Goal: Information Seeking & Learning: Learn about a topic

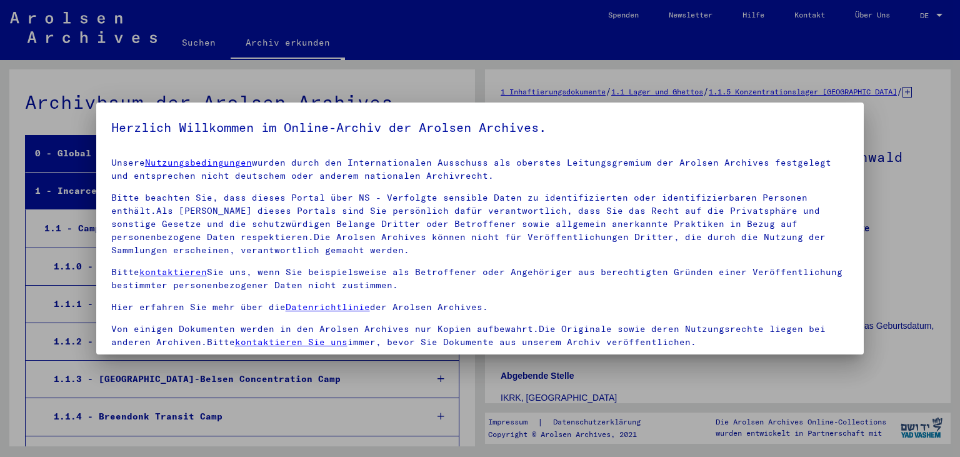
scroll to position [108, 0]
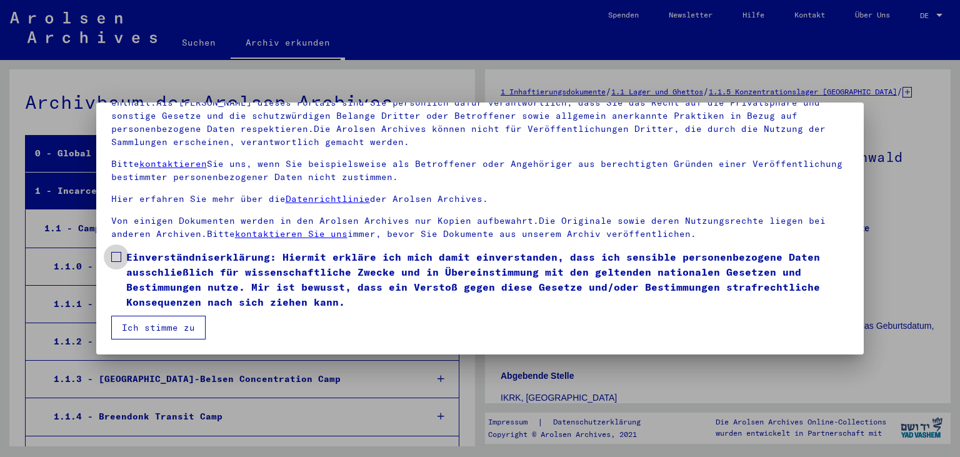
click at [119, 255] on span at bounding box center [116, 257] width 10 height 10
click at [144, 327] on button "Ich stimme zu" at bounding box center [158, 328] width 94 height 24
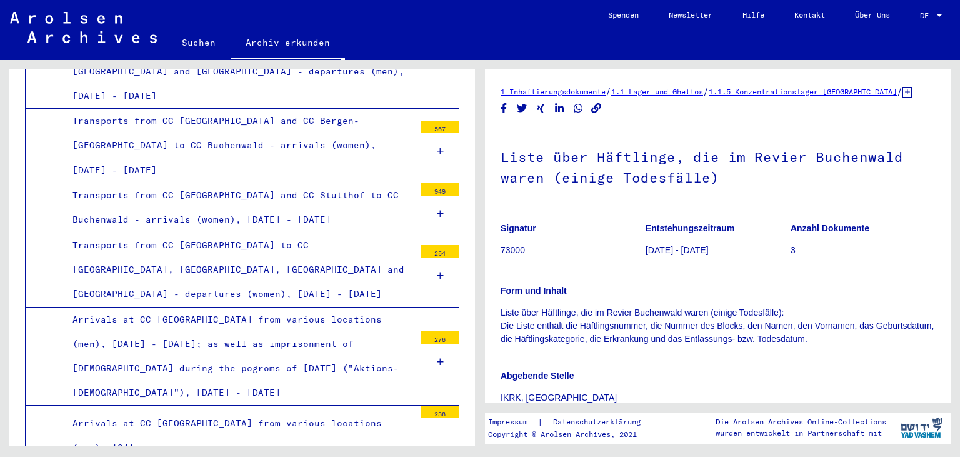
scroll to position [2207, 0]
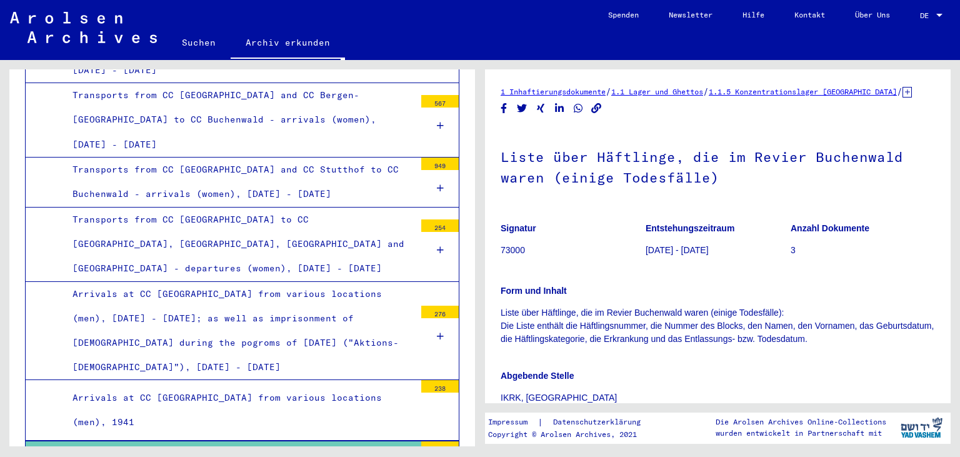
click at [246, 441] on div "Arrivals at CC [GEOGRAPHIC_DATA] from various locations (men), 1942" at bounding box center [239, 465] width 352 height 49
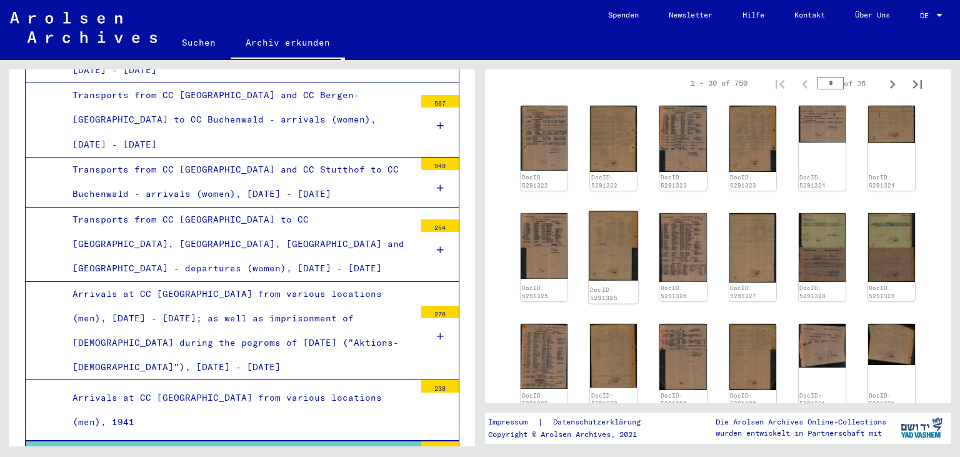
scroll to position [207, 0]
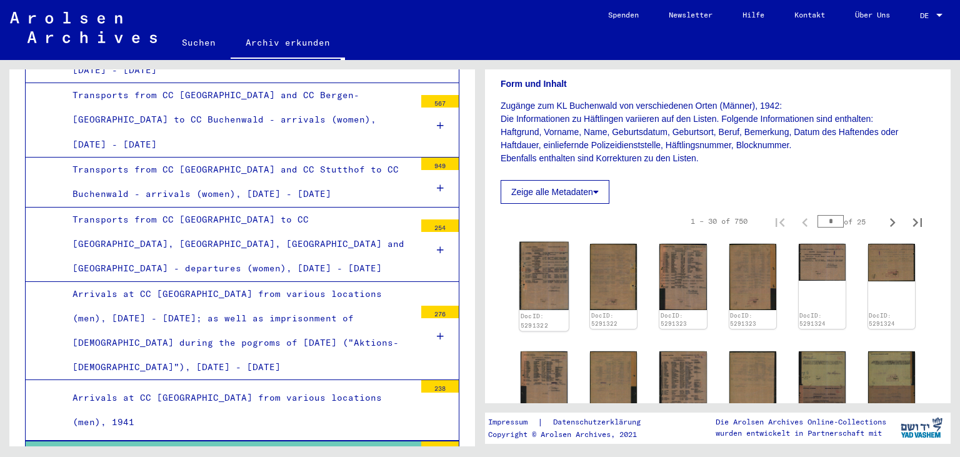
click at [546, 279] on img at bounding box center [543, 276] width 49 height 68
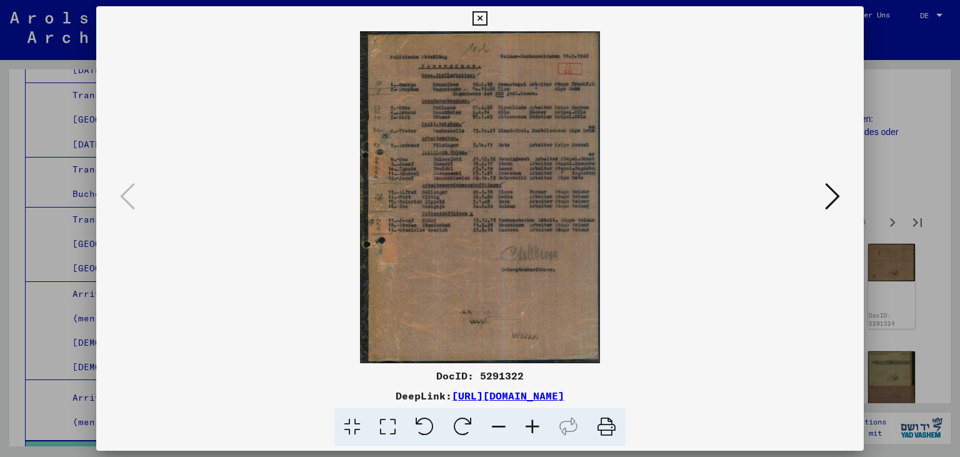
click at [546, 279] on img at bounding box center [480, 197] width 683 height 332
click at [536, 426] on icon at bounding box center [532, 427] width 34 height 38
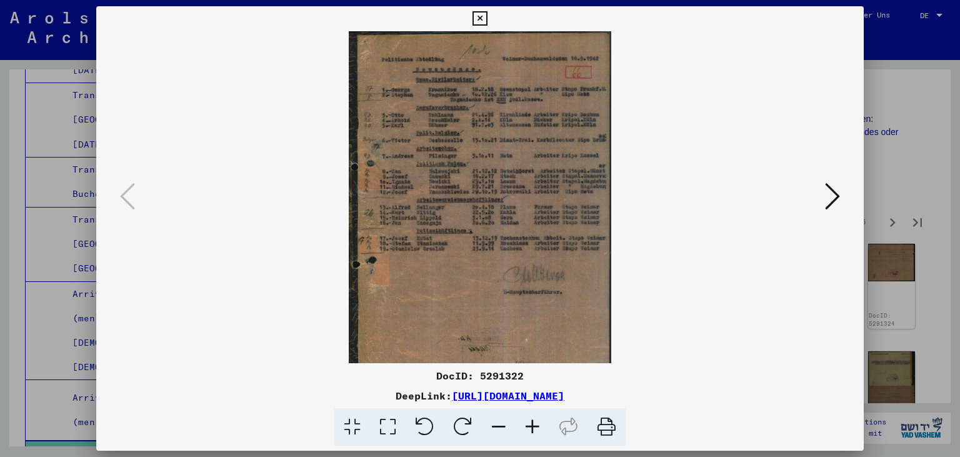
click at [536, 426] on icon at bounding box center [532, 427] width 34 height 38
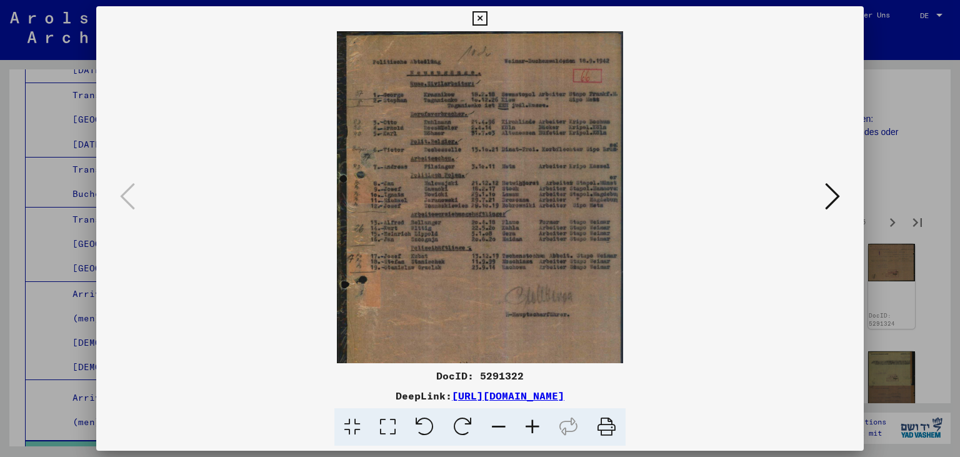
click at [536, 426] on icon at bounding box center [532, 427] width 34 height 38
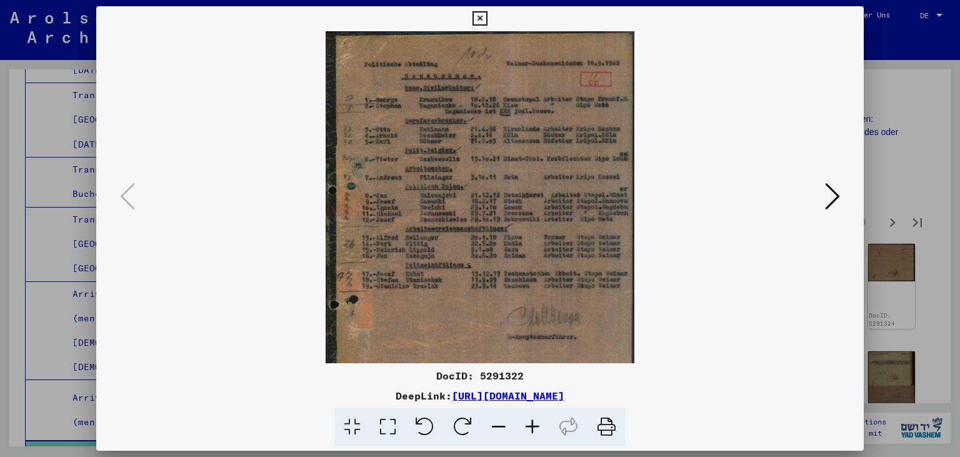
click at [536, 426] on icon at bounding box center [532, 427] width 34 height 38
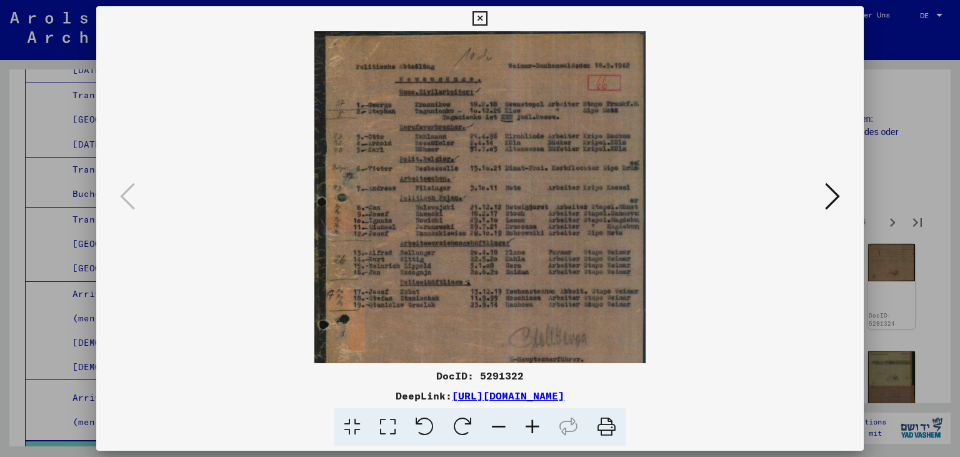
click at [536, 426] on icon at bounding box center [532, 427] width 34 height 38
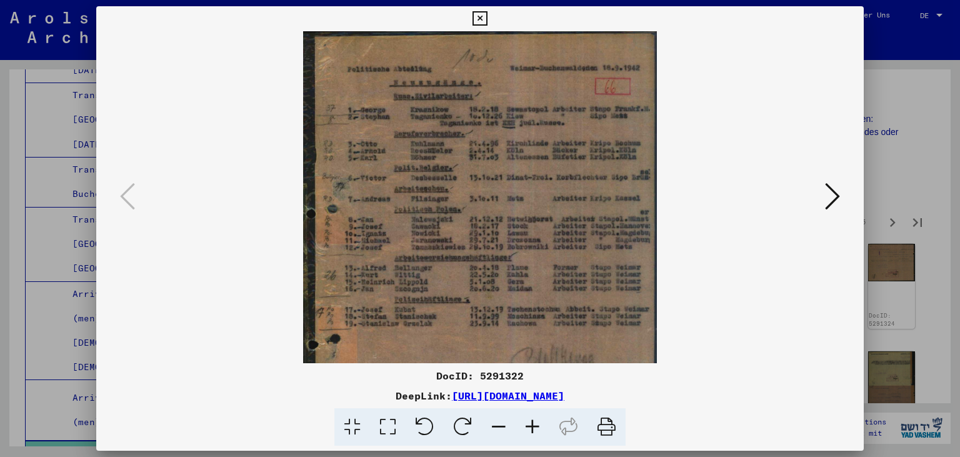
click at [536, 426] on icon at bounding box center [532, 427] width 34 height 38
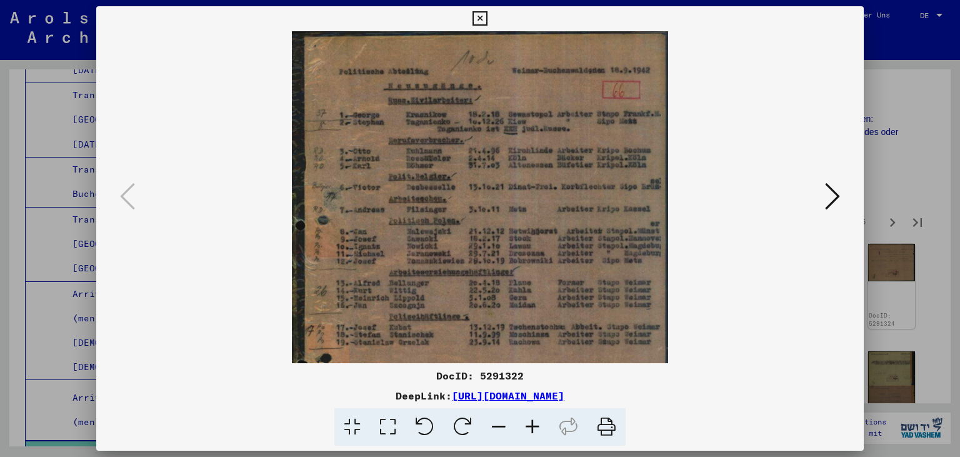
click at [835, 196] on icon at bounding box center [832, 196] width 15 height 30
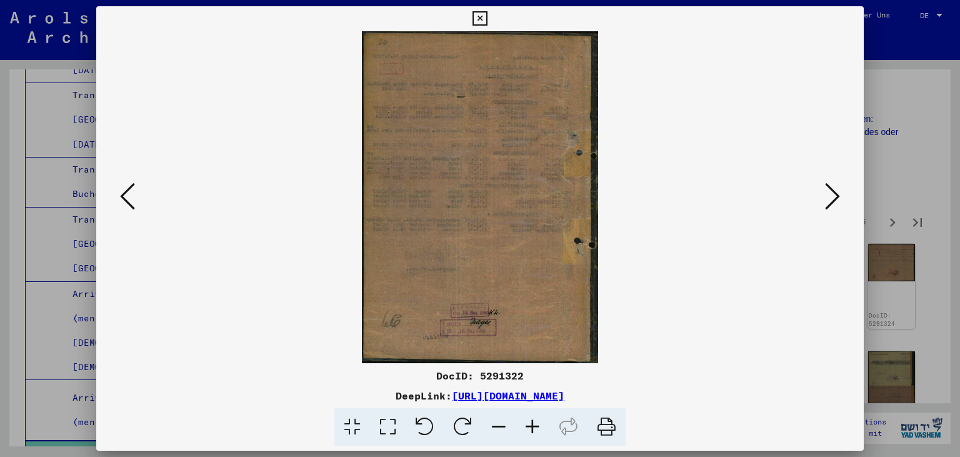
click at [835, 196] on icon at bounding box center [832, 196] width 15 height 30
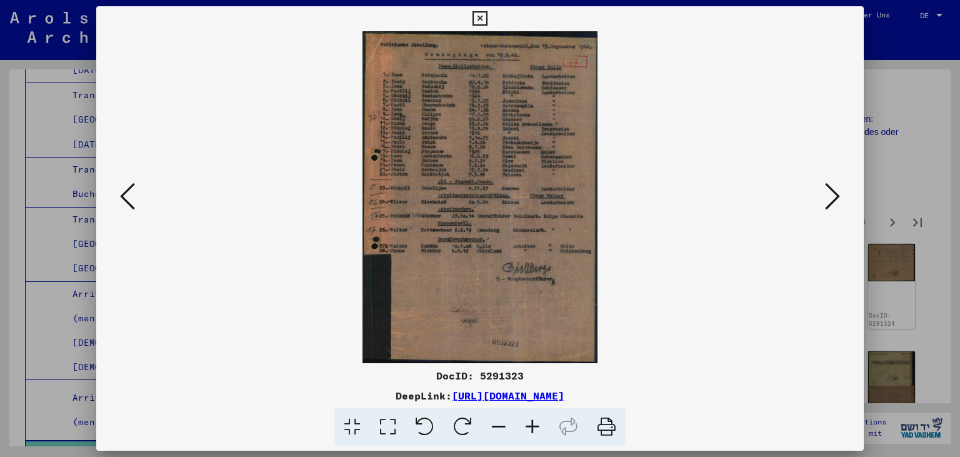
click at [535, 426] on icon at bounding box center [532, 427] width 34 height 38
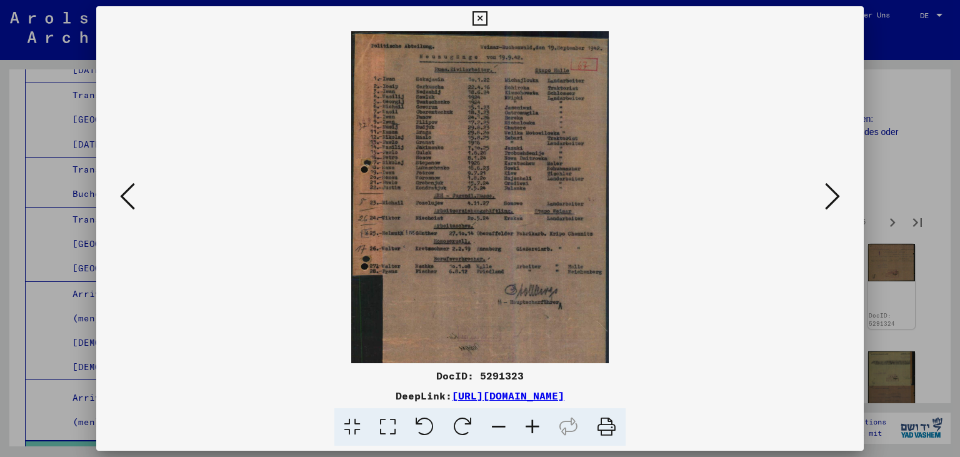
click at [535, 426] on icon at bounding box center [532, 427] width 34 height 38
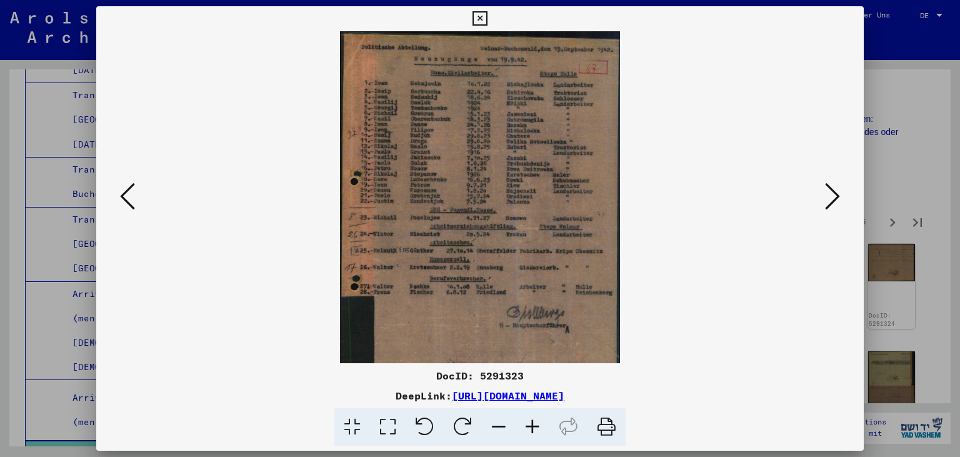
click at [535, 426] on icon at bounding box center [532, 427] width 34 height 38
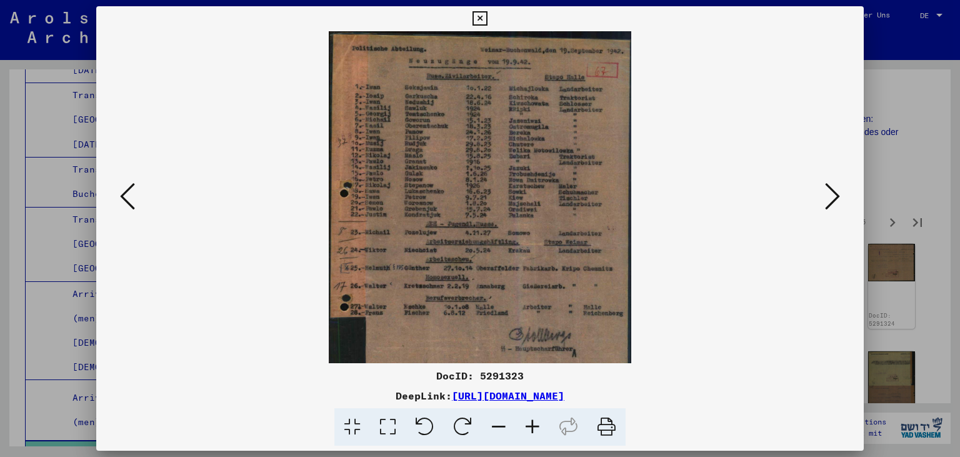
click at [535, 426] on icon at bounding box center [532, 427] width 34 height 38
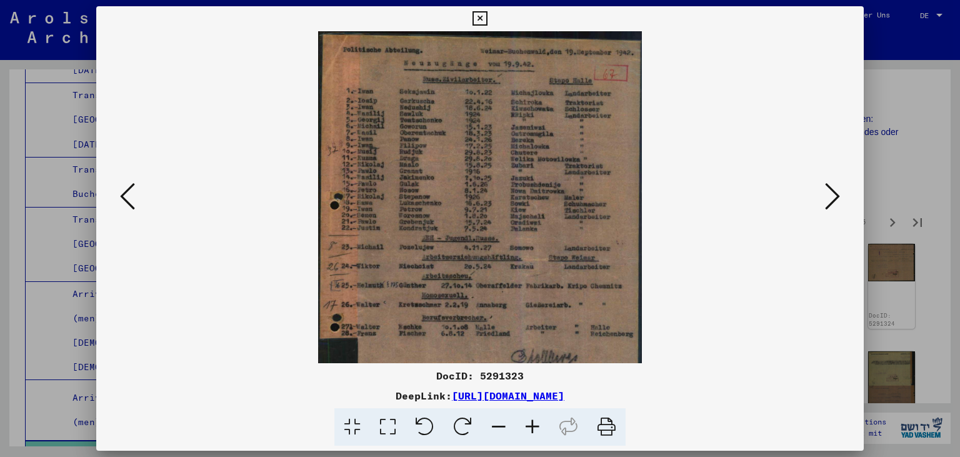
click at [535, 426] on icon at bounding box center [532, 427] width 34 height 38
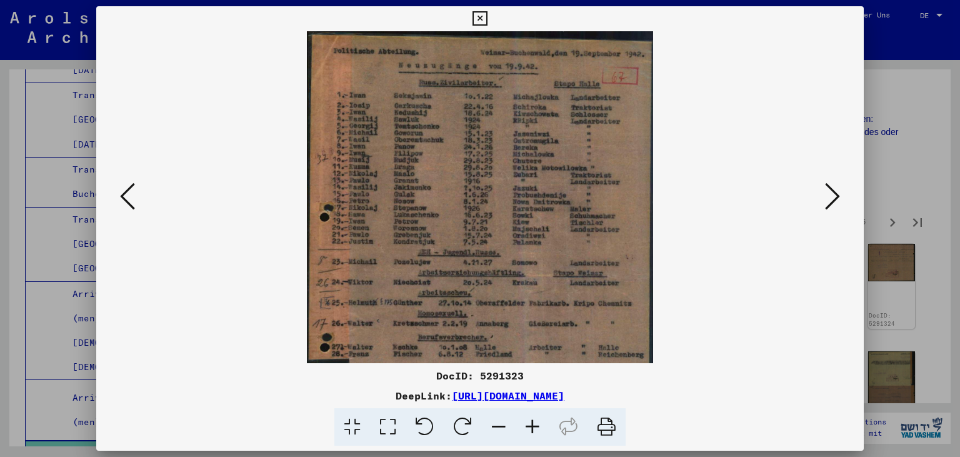
click at [535, 426] on icon at bounding box center [532, 427] width 34 height 38
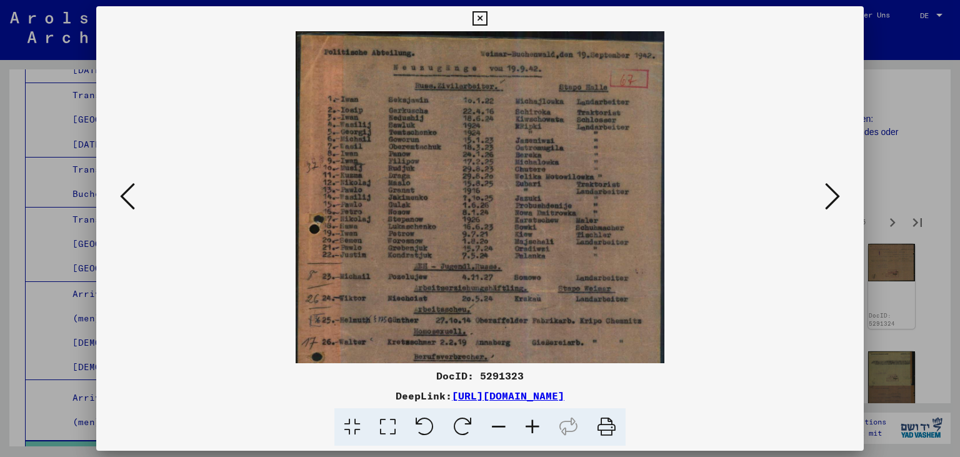
click at [535, 426] on icon at bounding box center [532, 427] width 34 height 38
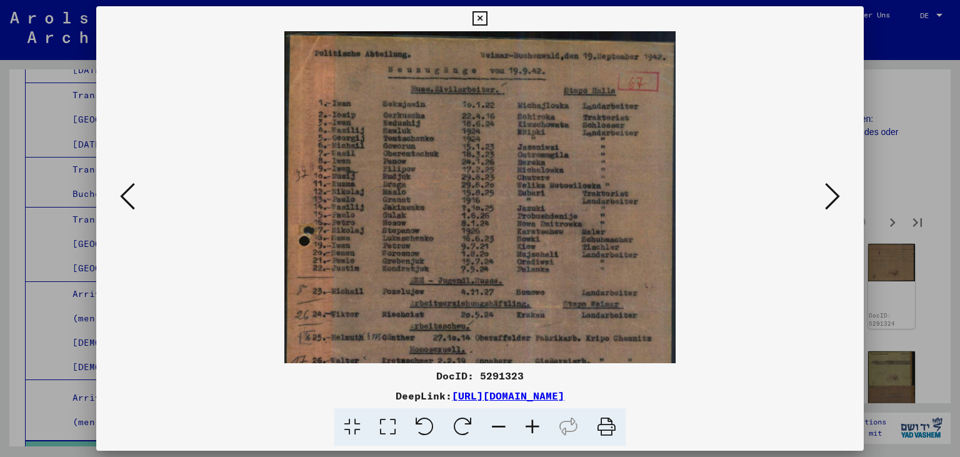
click at [535, 426] on icon at bounding box center [532, 427] width 34 height 38
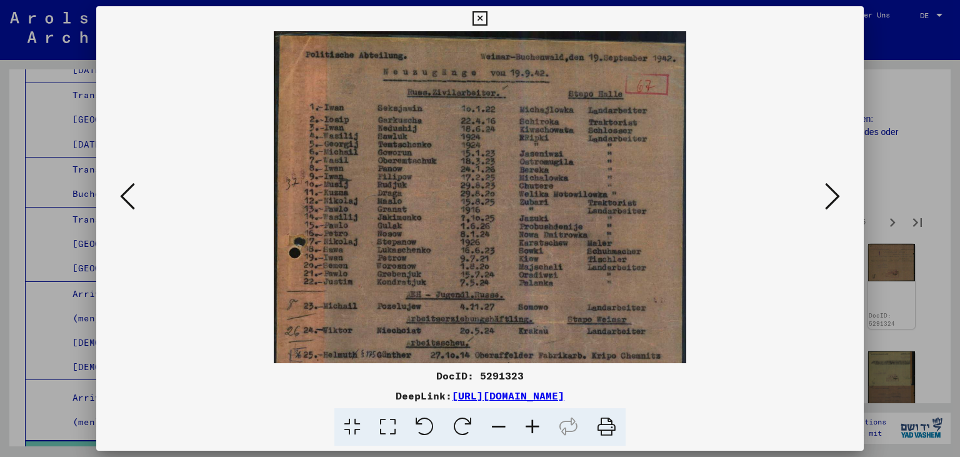
click at [535, 426] on icon at bounding box center [532, 427] width 34 height 38
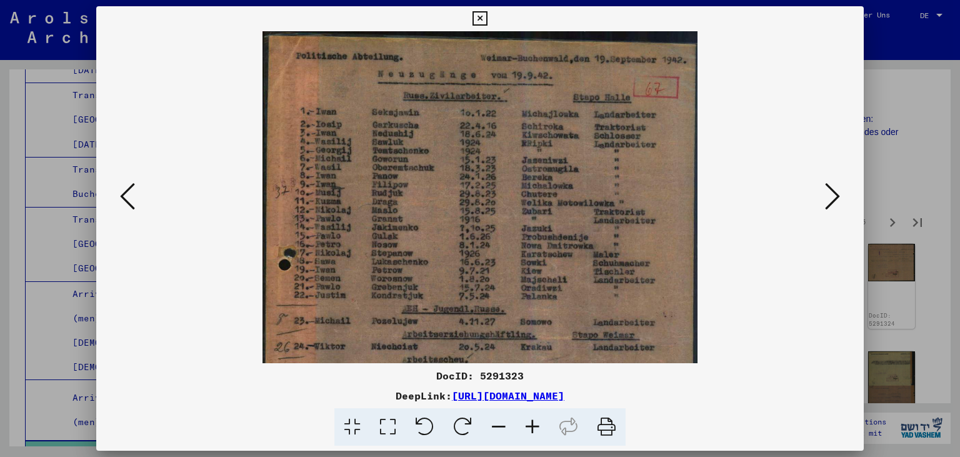
click at [535, 426] on icon at bounding box center [532, 427] width 34 height 38
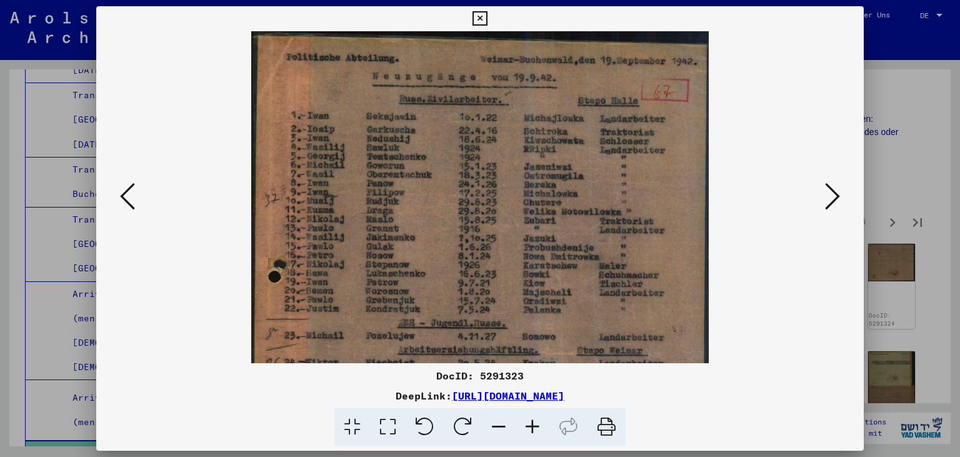
click at [535, 426] on icon at bounding box center [532, 427] width 34 height 38
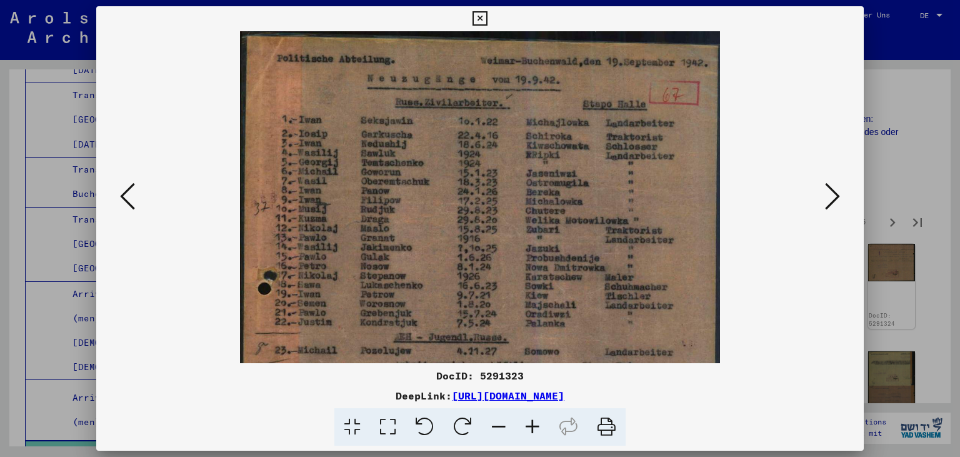
click at [831, 196] on icon at bounding box center [832, 196] width 15 height 30
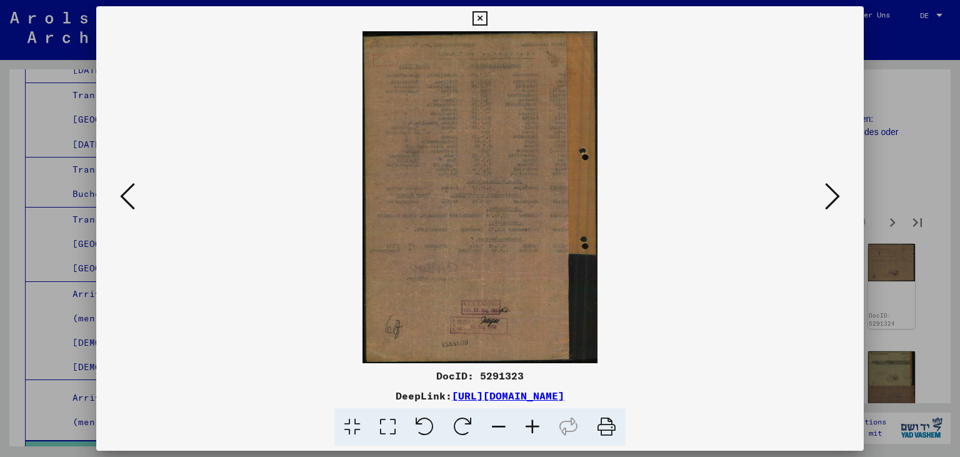
click at [825, 204] on button at bounding box center [832, 197] width 22 height 36
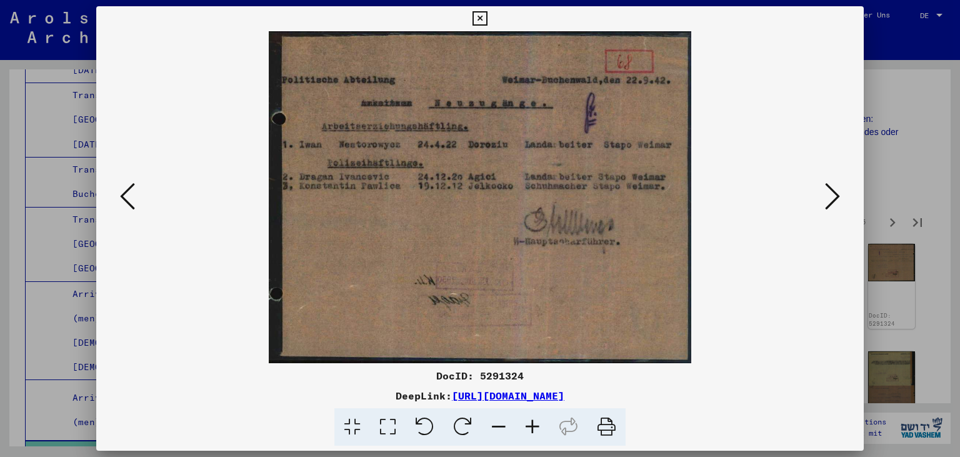
click at [818, 197] on viewer-one-image at bounding box center [480, 197] width 683 height 332
click at [838, 199] on icon at bounding box center [832, 196] width 15 height 30
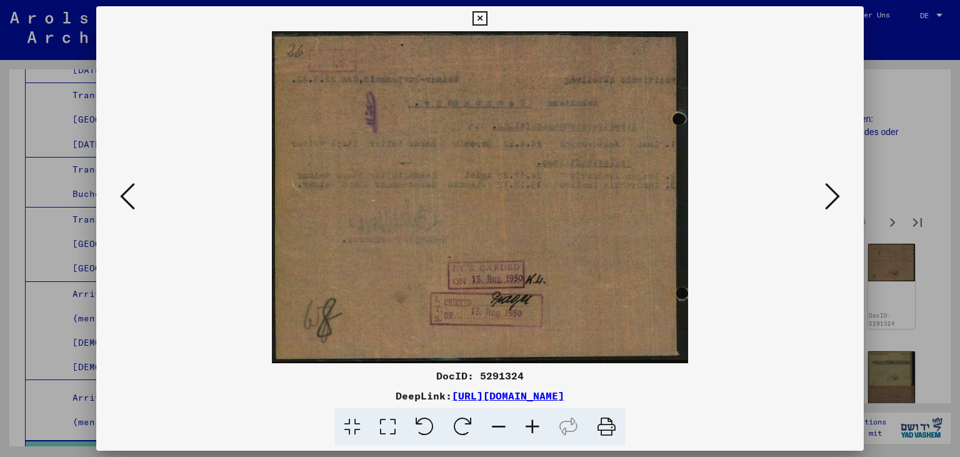
click at [838, 199] on icon at bounding box center [832, 196] width 15 height 30
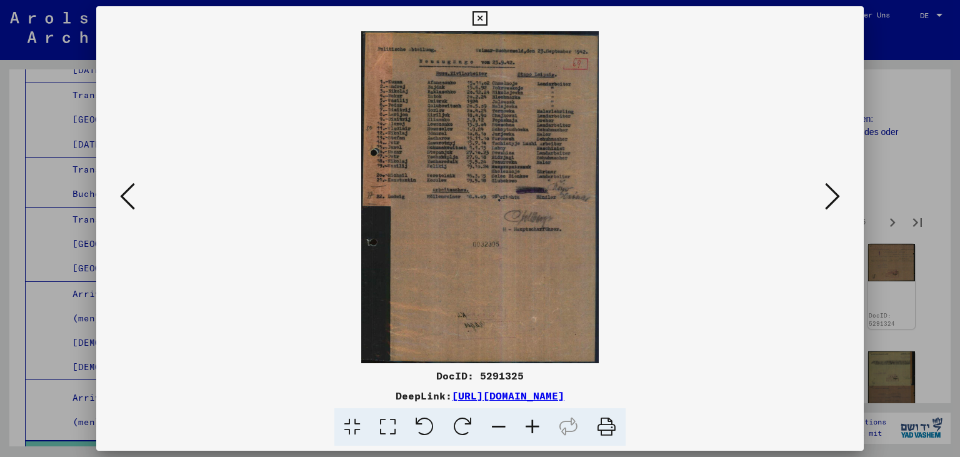
click at [619, 202] on viewer-one-image at bounding box center [480, 197] width 683 height 332
click at [529, 429] on icon at bounding box center [532, 427] width 34 height 38
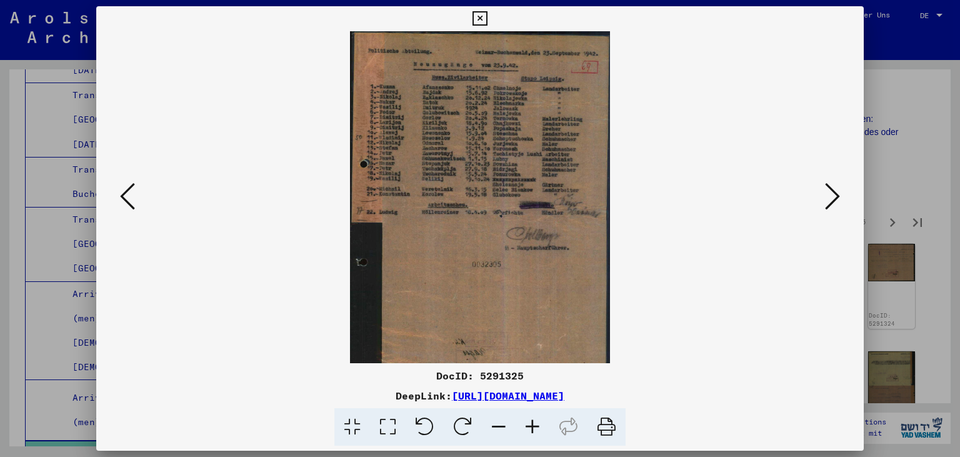
click at [529, 429] on icon at bounding box center [532, 427] width 34 height 38
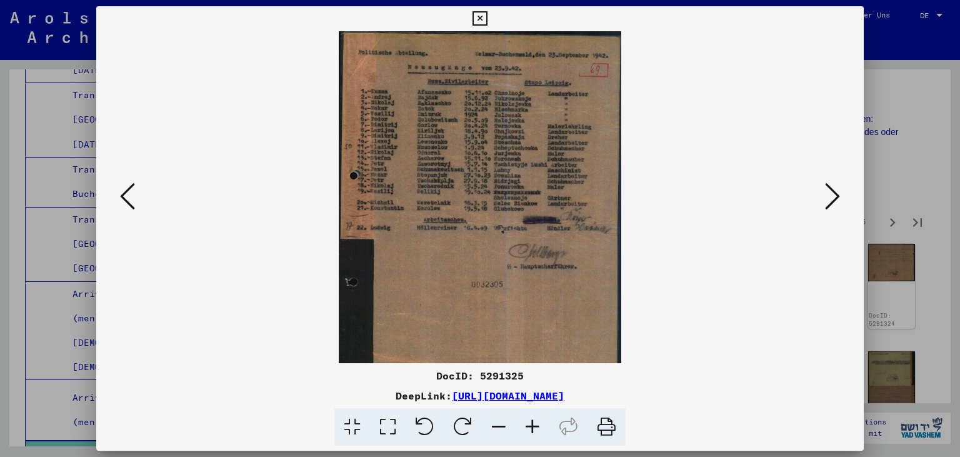
click at [529, 429] on icon at bounding box center [532, 427] width 34 height 38
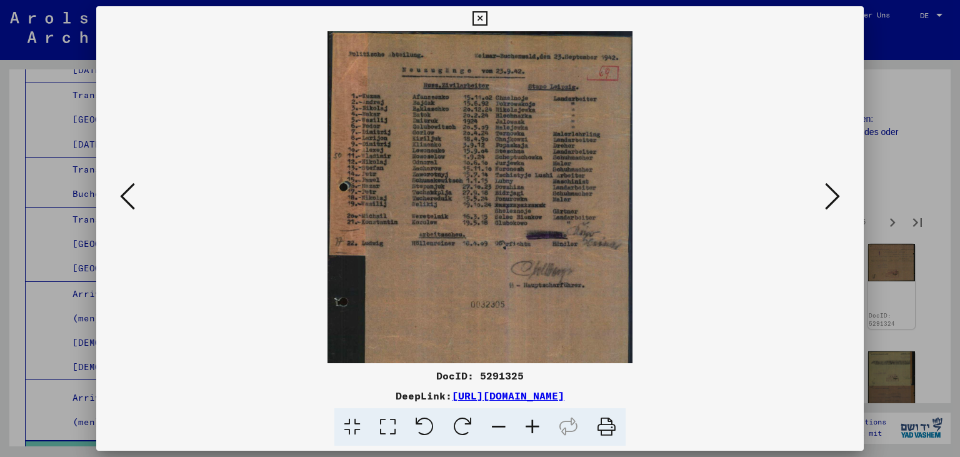
click at [529, 429] on icon at bounding box center [532, 427] width 34 height 38
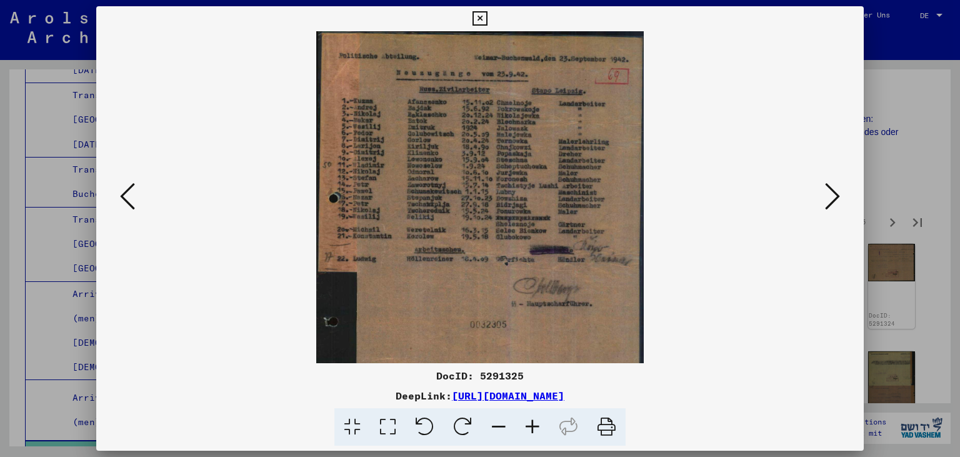
click at [529, 429] on icon at bounding box center [532, 427] width 34 height 38
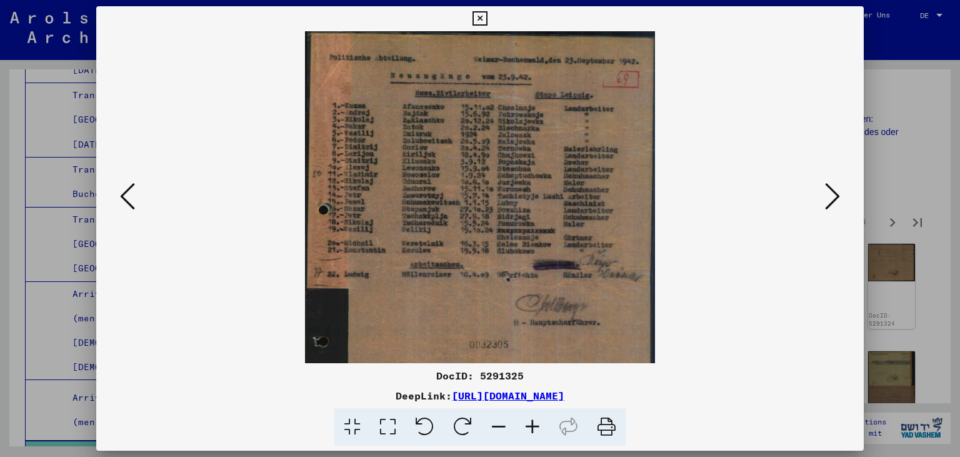
click at [529, 429] on icon at bounding box center [532, 427] width 34 height 38
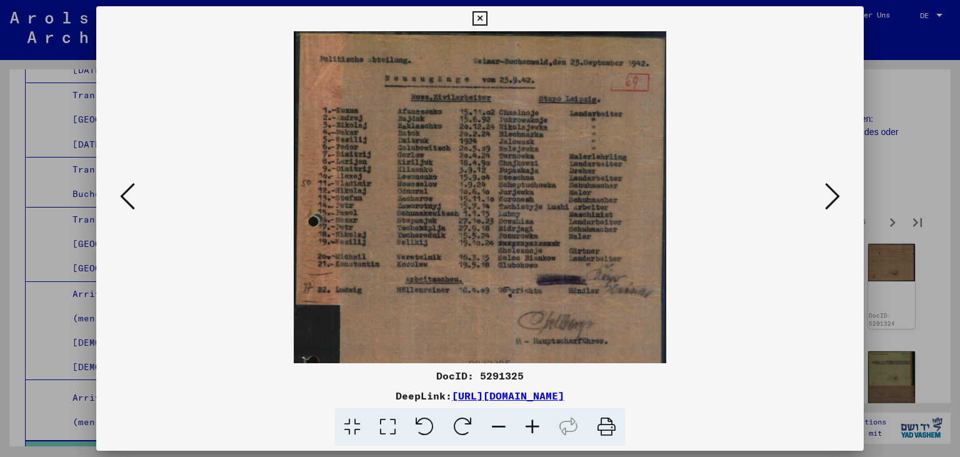
click at [529, 429] on icon at bounding box center [532, 427] width 34 height 38
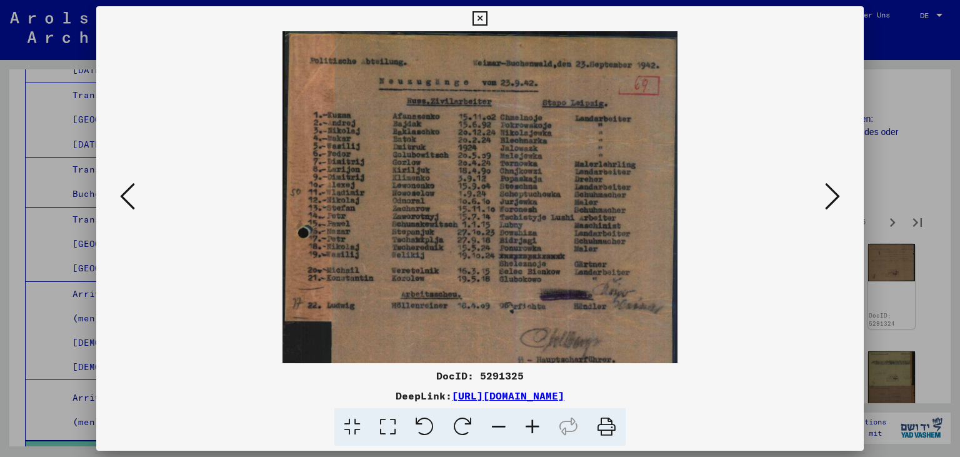
click at [529, 429] on icon at bounding box center [532, 427] width 34 height 38
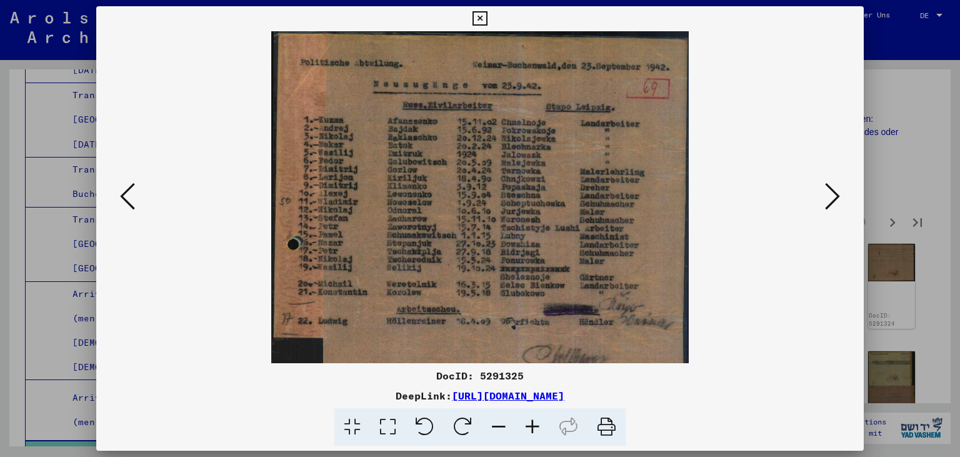
click at [529, 429] on icon at bounding box center [532, 427] width 34 height 38
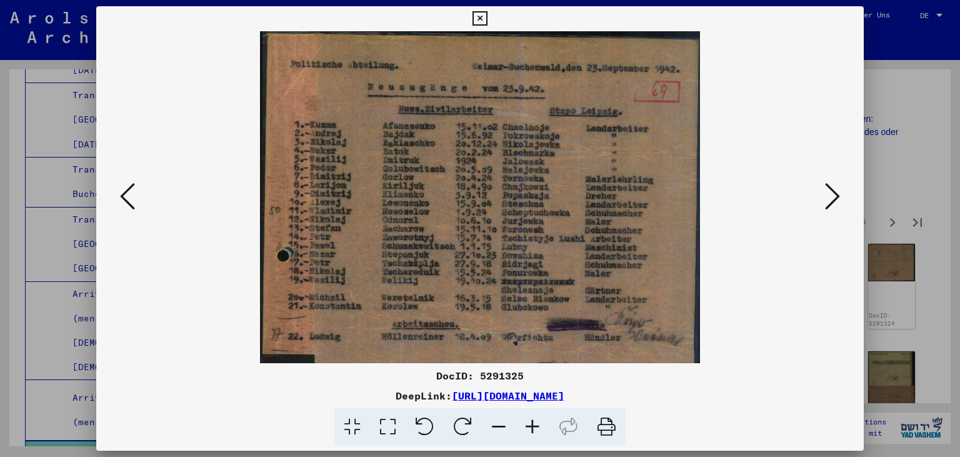
click at [529, 429] on icon at bounding box center [532, 427] width 34 height 38
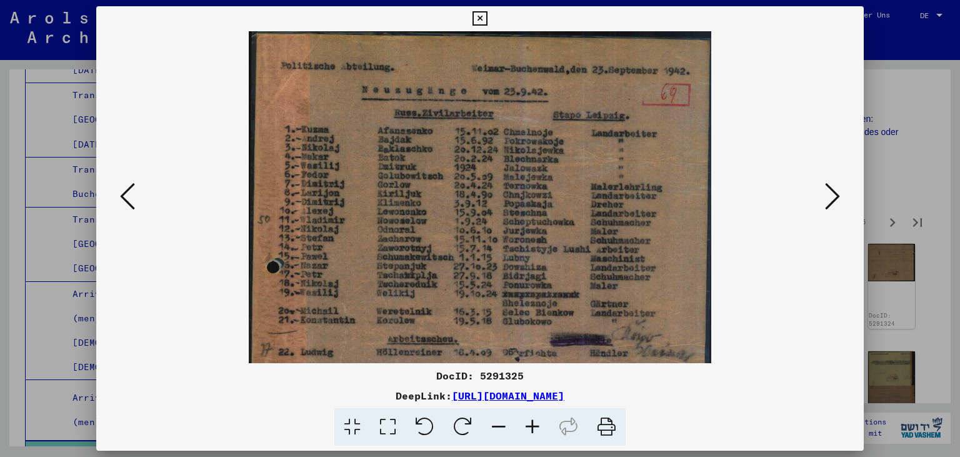
click at [529, 429] on icon at bounding box center [532, 427] width 34 height 38
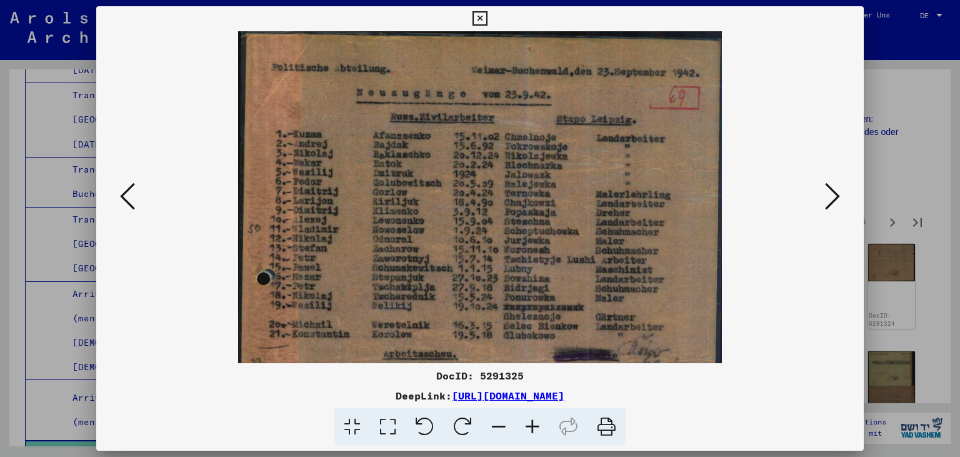
click at [529, 429] on icon at bounding box center [532, 427] width 34 height 38
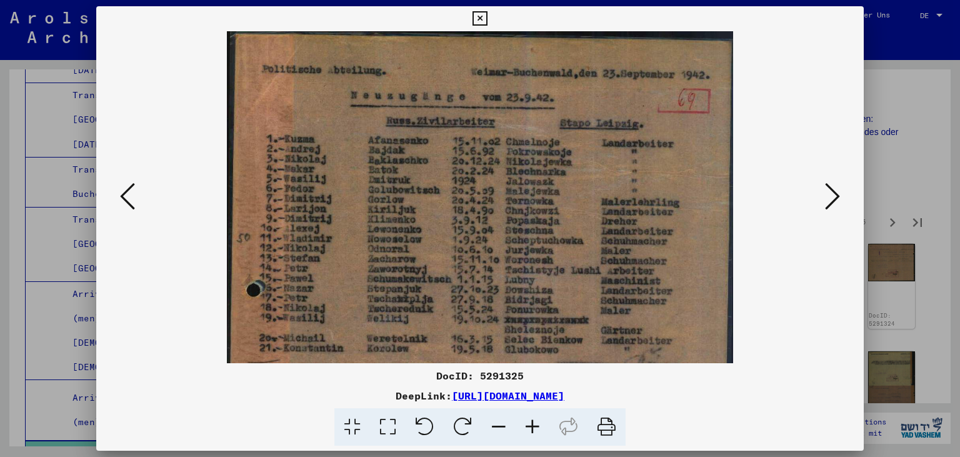
click at [487, 19] on icon at bounding box center [479, 18] width 14 height 15
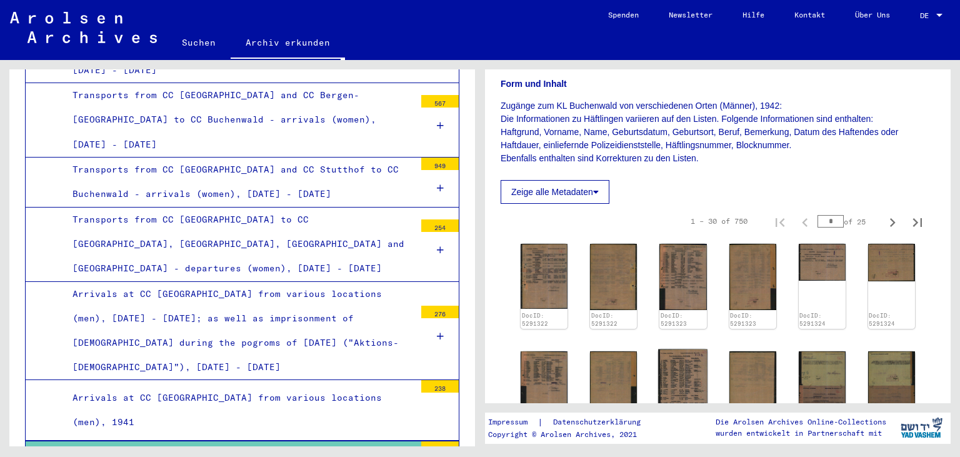
click at [697, 369] on img at bounding box center [682, 385] width 49 height 72
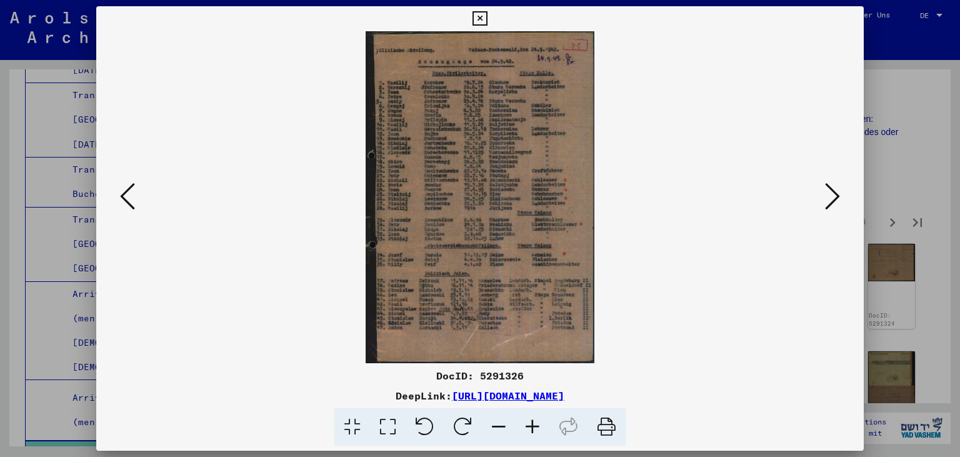
click at [536, 426] on icon at bounding box center [532, 427] width 34 height 38
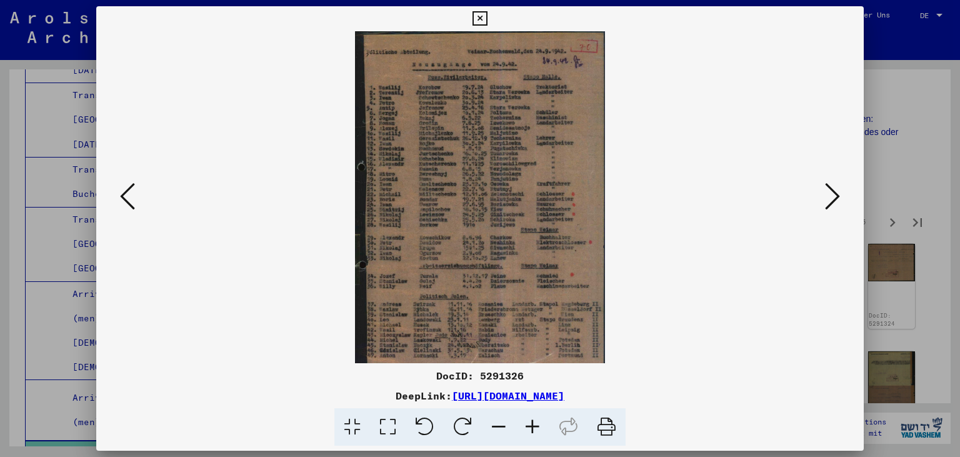
click at [536, 426] on icon at bounding box center [532, 427] width 34 height 38
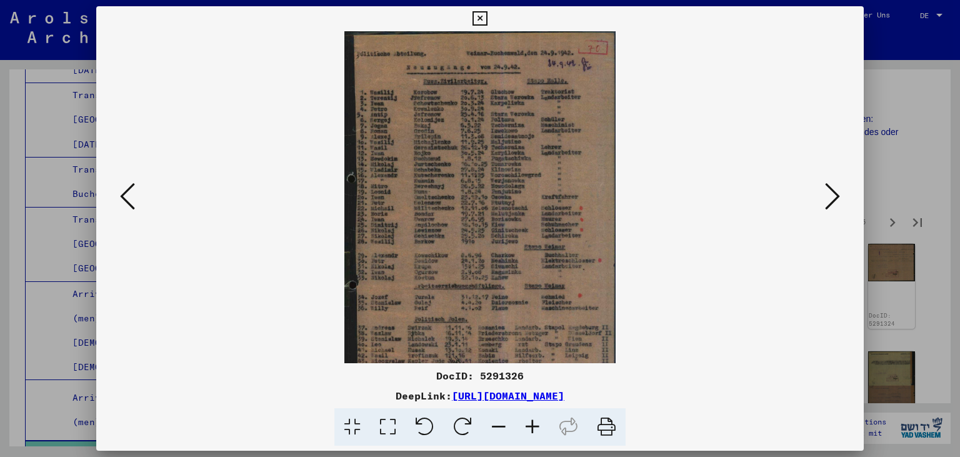
click at [536, 426] on icon at bounding box center [532, 427] width 34 height 38
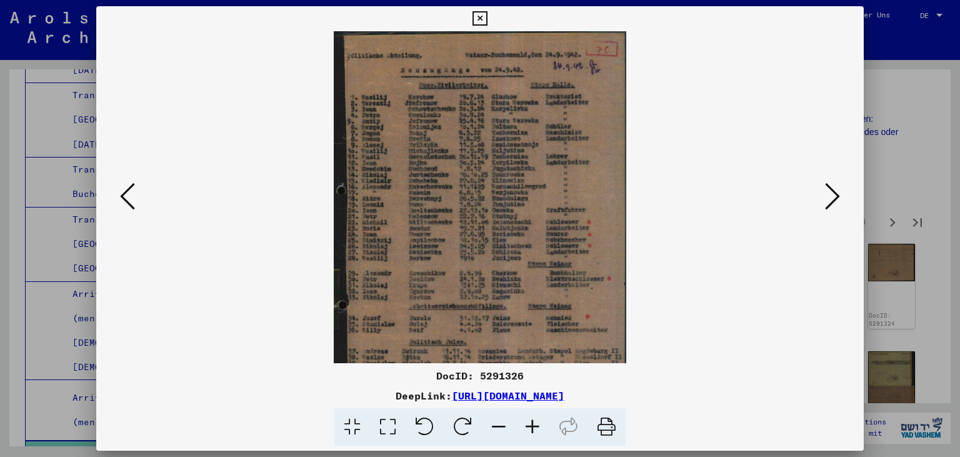
click at [536, 426] on icon at bounding box center [532, 427] width 34 height 38
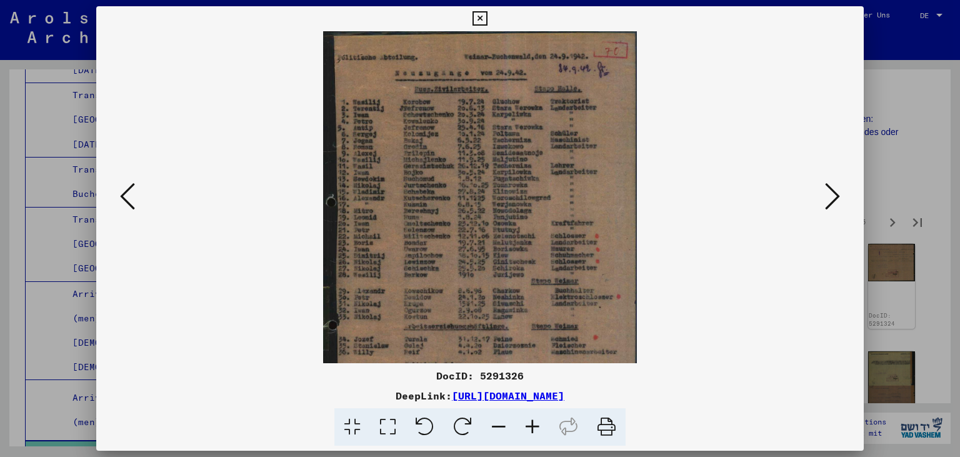
click at [536, 426] on icon at bounding box center [532, 427] width 34 height 38
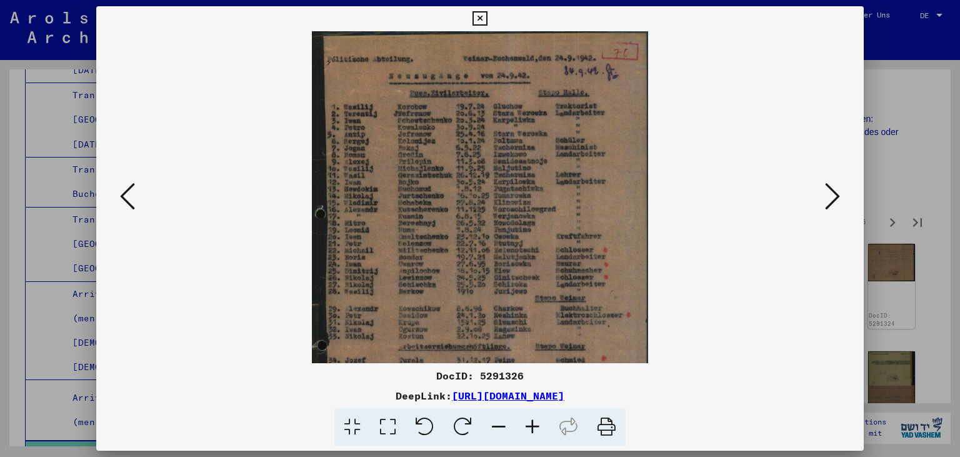
click at [536, 426] on icon at bounding box center [532, 427] width 34 height 38
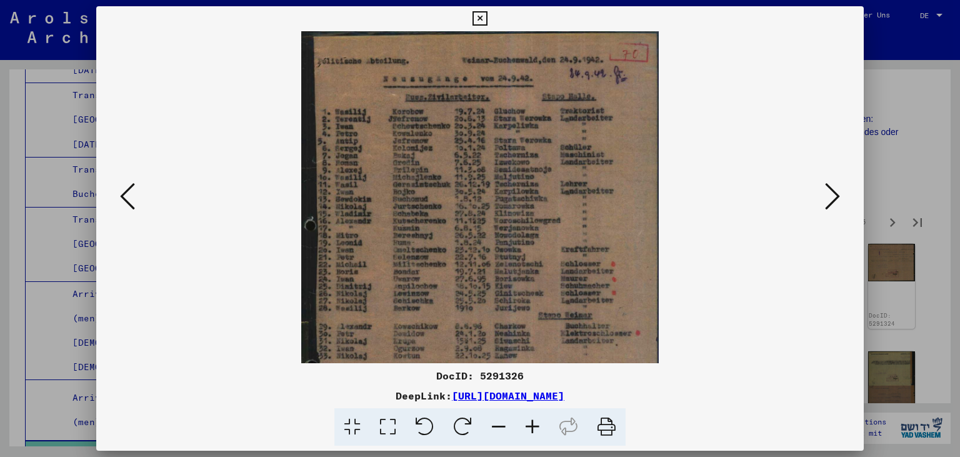
click at [536, 426] on icon at bounding box center [532, 427] width 34 height 38
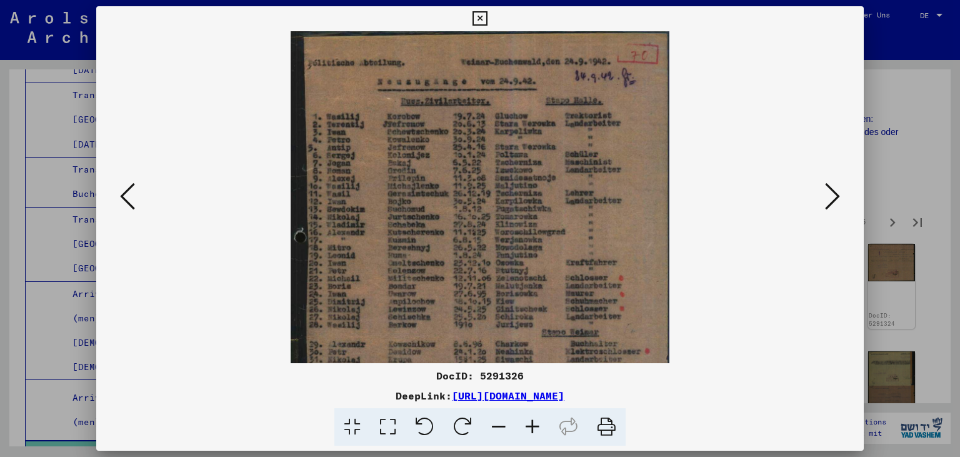
click at [536, 426] on icon at bounding box center [532, 427] width 34 height 38
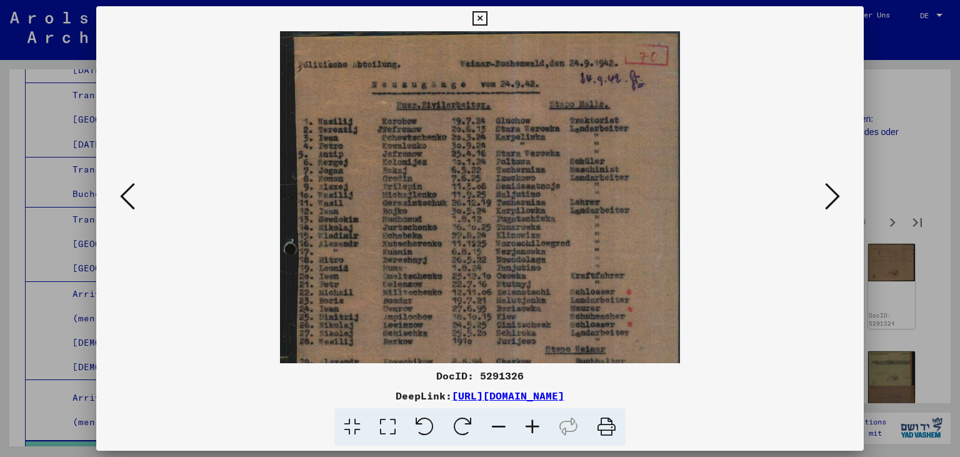
click at [536, 426] on icon at bounding box center [532, 427] width 34 height 38
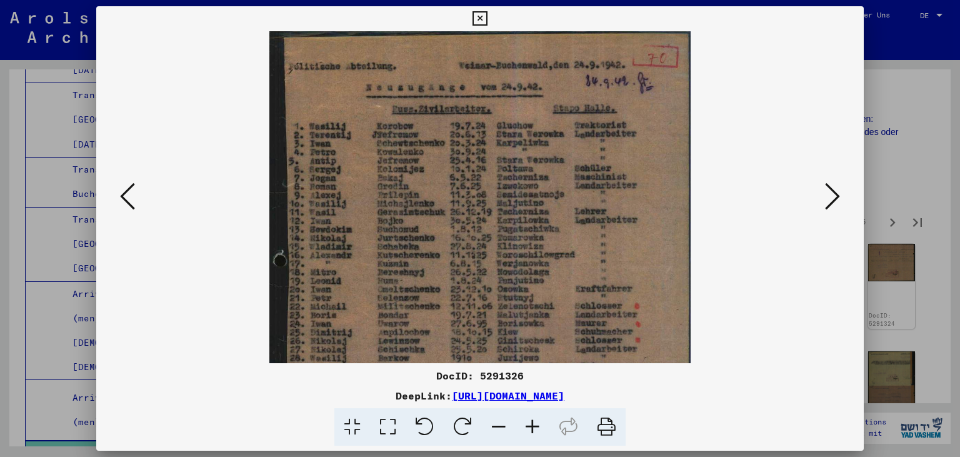
click at [536, 426] on icon at bounding box center [532, 427] width 34 height 38
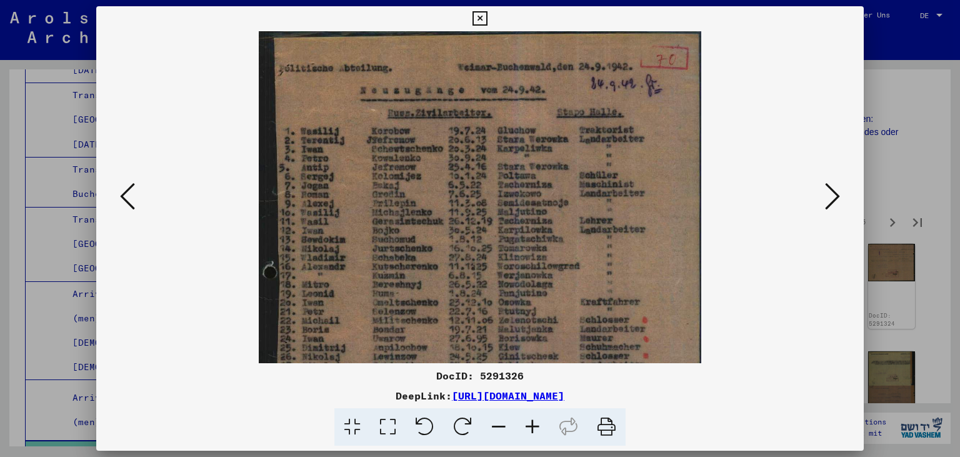
click at [536, 426] on icon at bounding box center [532, 427] width 34 height 38
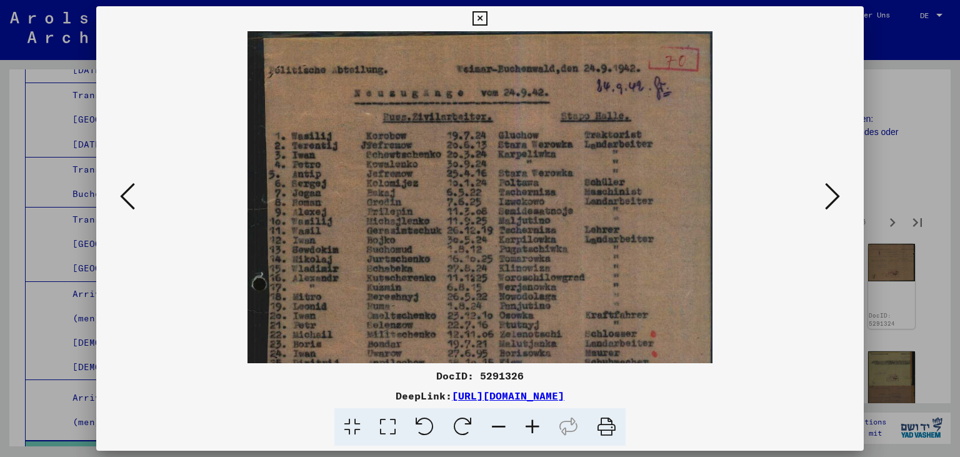
click at [536, 426] on icon at bounding box center [532, 427] width 34 height 38
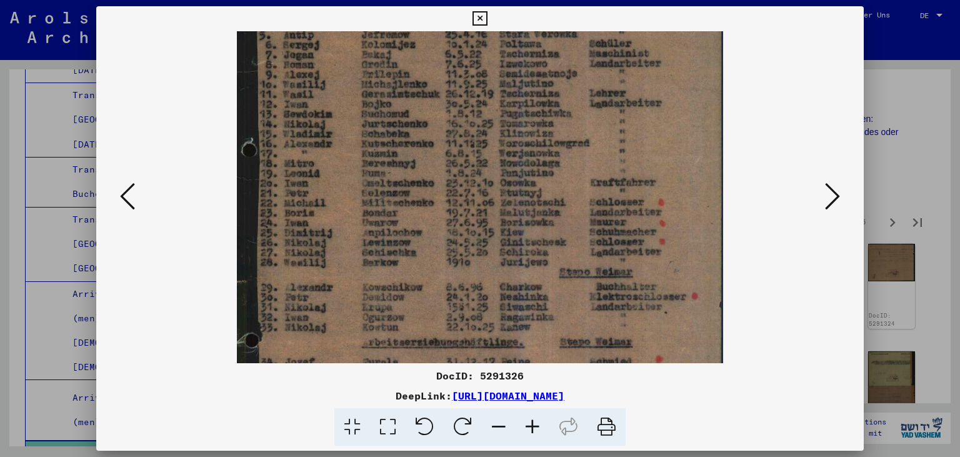
scroll to position [189, 0]
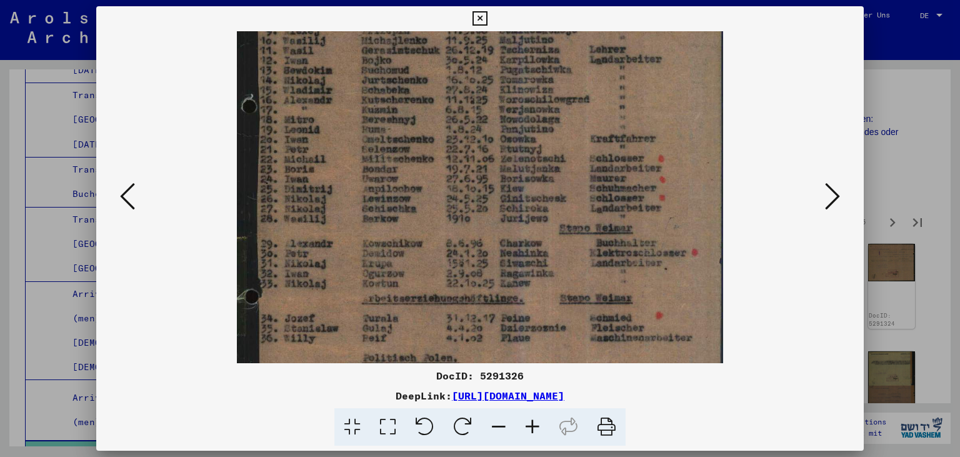
drag, startPoint x: 570, startPoint y: 291, endPoint x: 568, endPoint y: 102, distance: 189.3
click at [568, 102] on img at bounding box center [480, 195] width 486 height 707
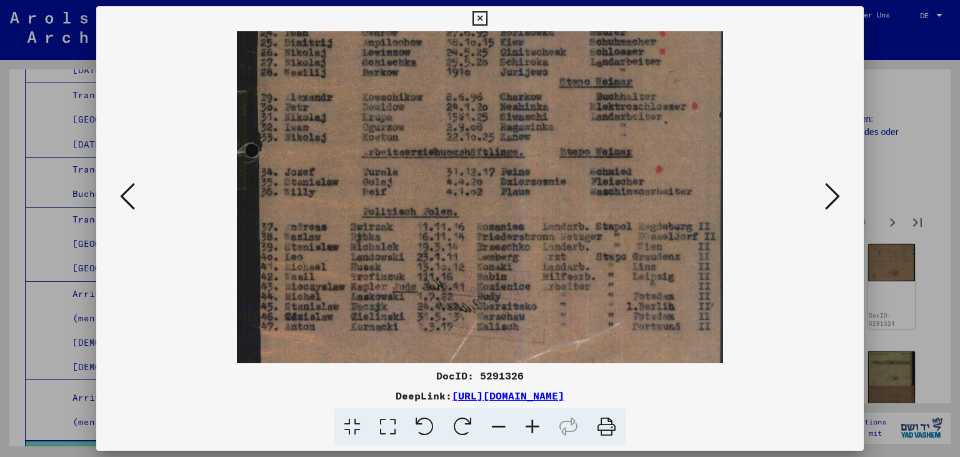
scroll to position [337, 0]
drag, startPoint x: 515, startPoint y: 319, endPoint x: 584, endPoint y: 172, distance: 162.7
click at [584, 172] on img at bounding box center [480, 47] width 486 height 707
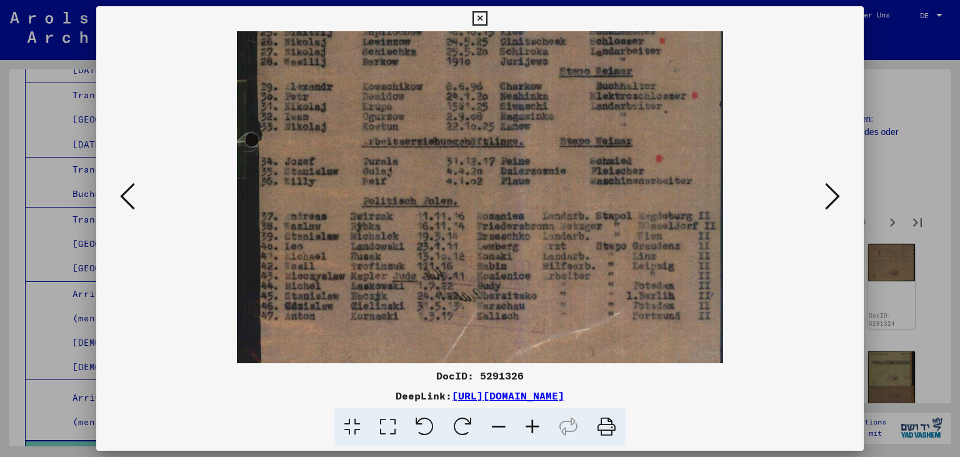
scroll to position [375, 0]
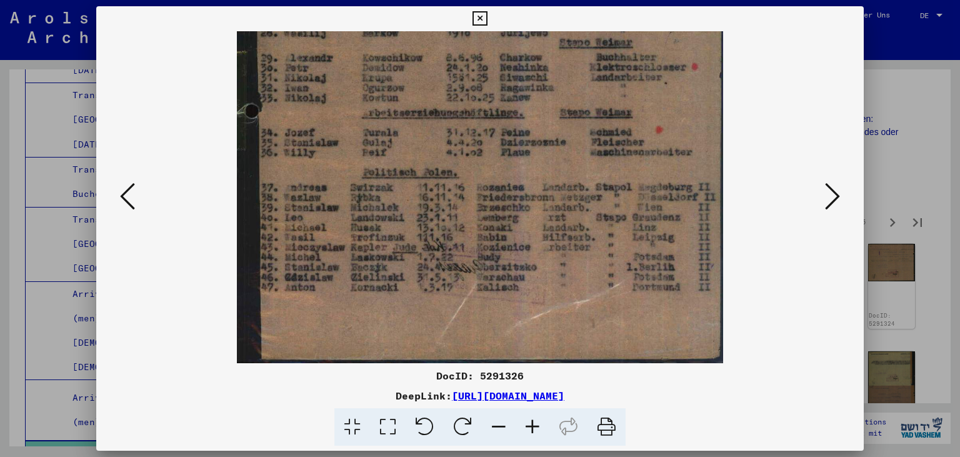
drag, startPoint x: 405, startPoint y: 294, endPoint x: 505, endPoint y: 201, distance: 136.6
click at [505, 201] on img at bounding box center [480, 9] width 486 height 707
click at [487, 19] on icon at bounding box center [479, 18] width 14 height 15
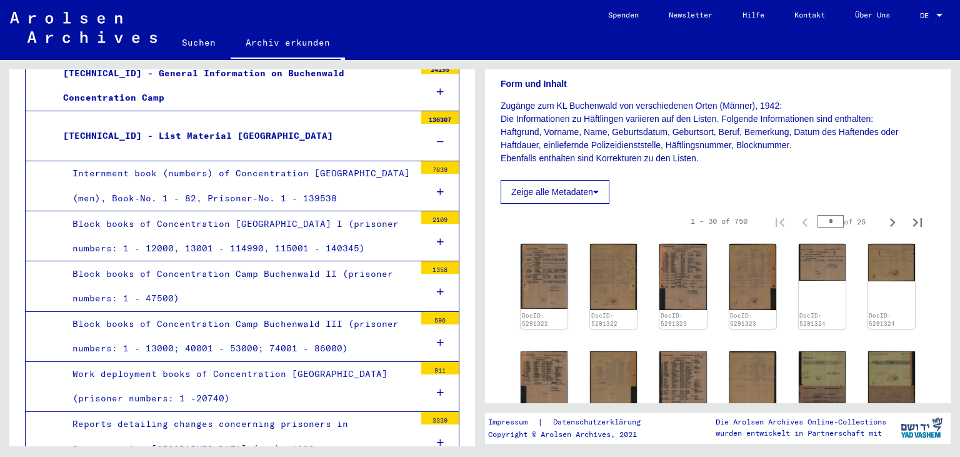
scroll to position [414, 0]
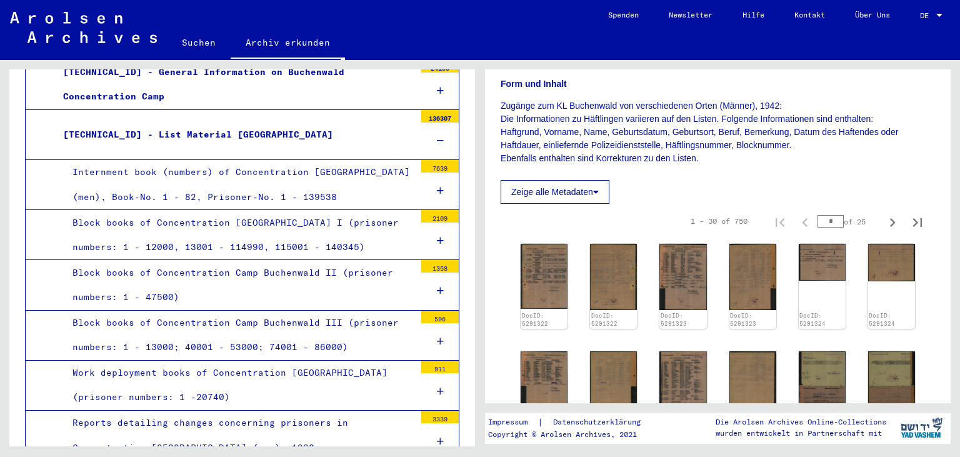
click at [316, 324] on div "Block books of Concentration Camp Buchenwald III (prisoner numbers: 1 - 13000; …" at bounding box center [239, 335] width 352 height 49
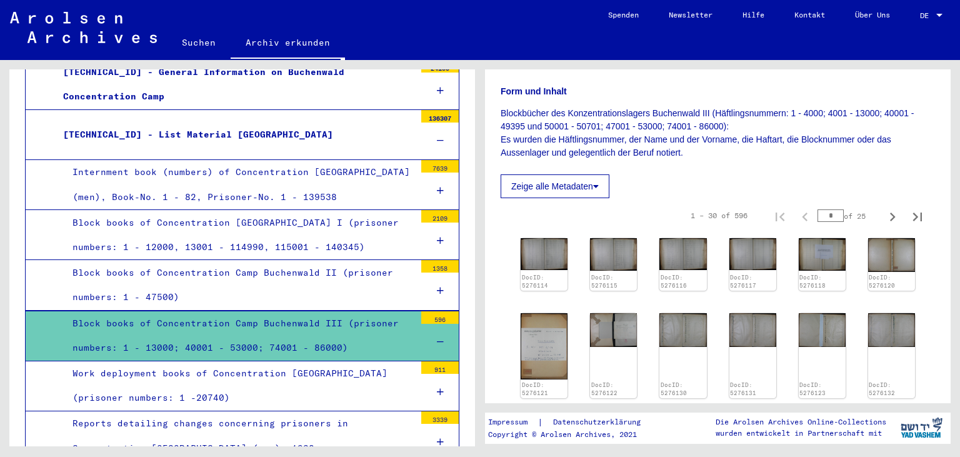
scroll to position [207, 0]
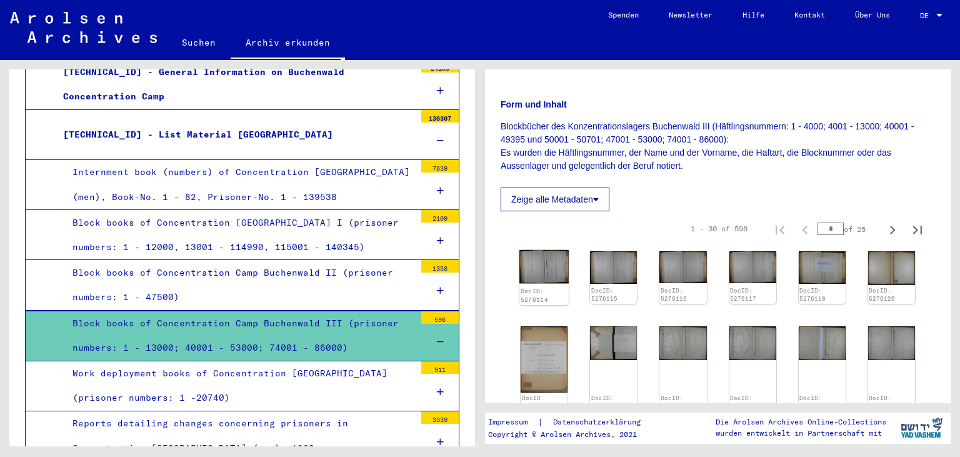
click at [544, 272] on img at bounding box center [543, 266] width 49 height 33
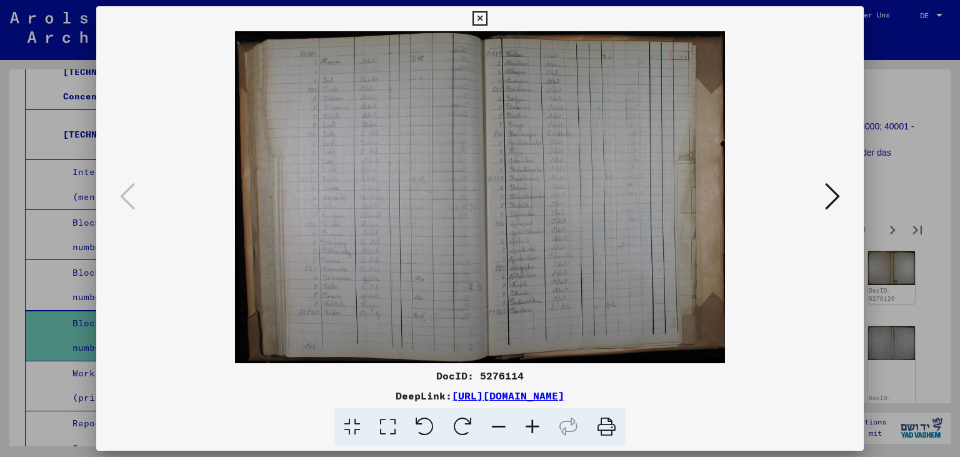
click at [531, 424] on icon at bounding box center [532, 427] width 34 height 38
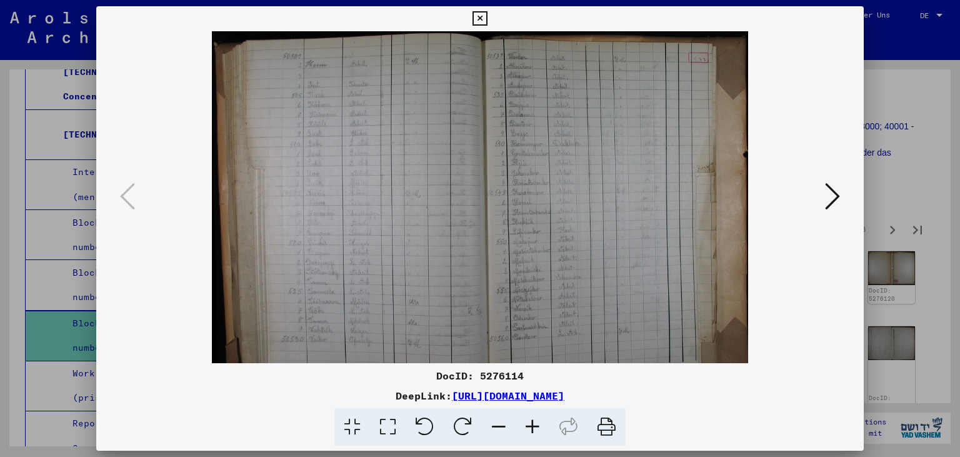
click at [531, 424] on icon at bounding box center [532, 427] width 34 height 38
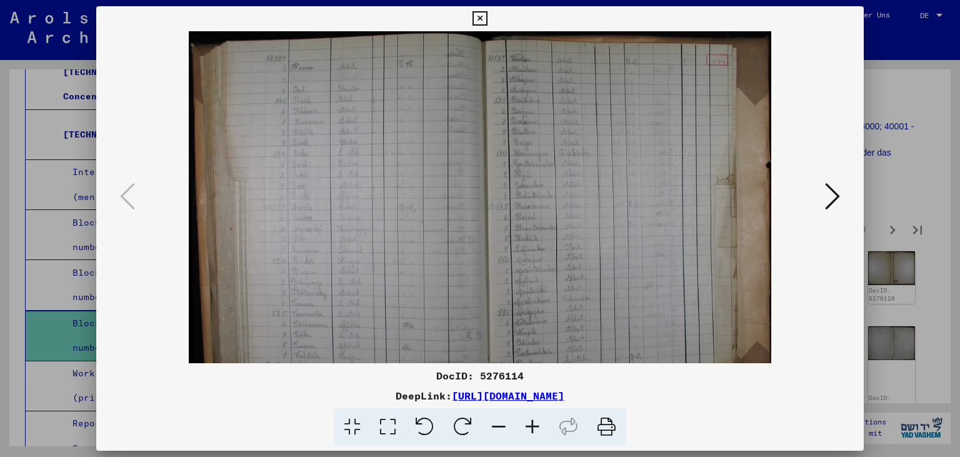
click at [531, 424] on icon at bounding box center [532, 427] width 34 height 38
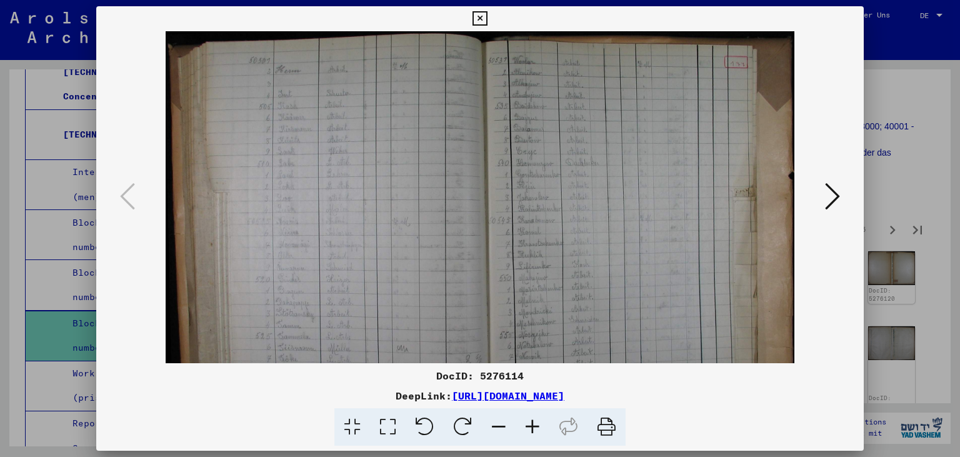
click at [531, 424] on icon at bounding box center [532, 427] width 34 height 38
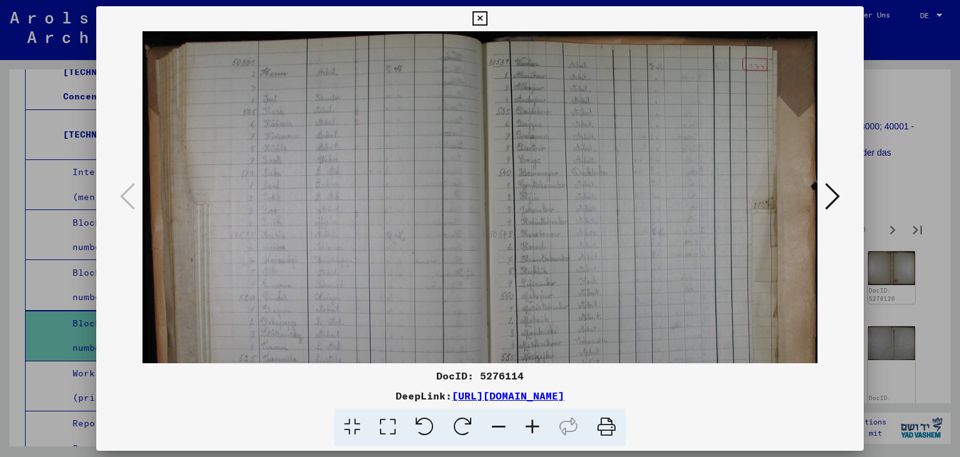
click at [531, 424] on icon at bounding box center [532, 427] width 34 height 38
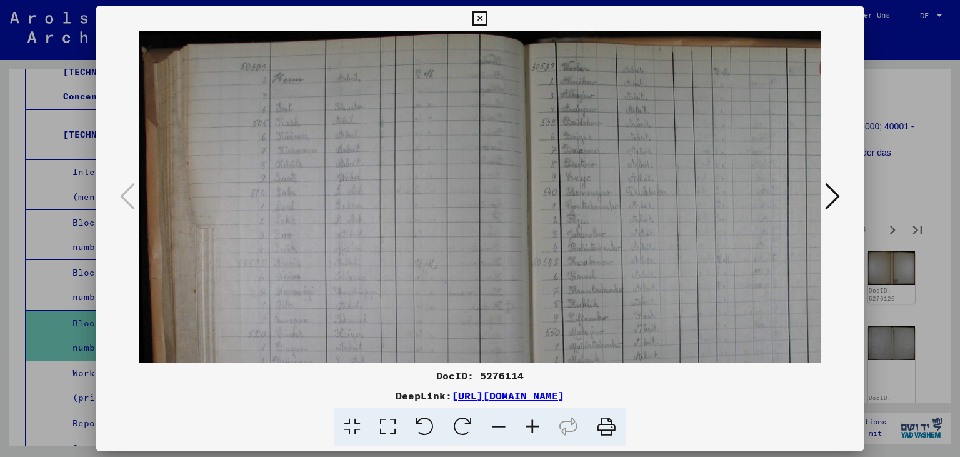
click at [531, 424] on icon at bounding box center [532, 427] width 34 height 38
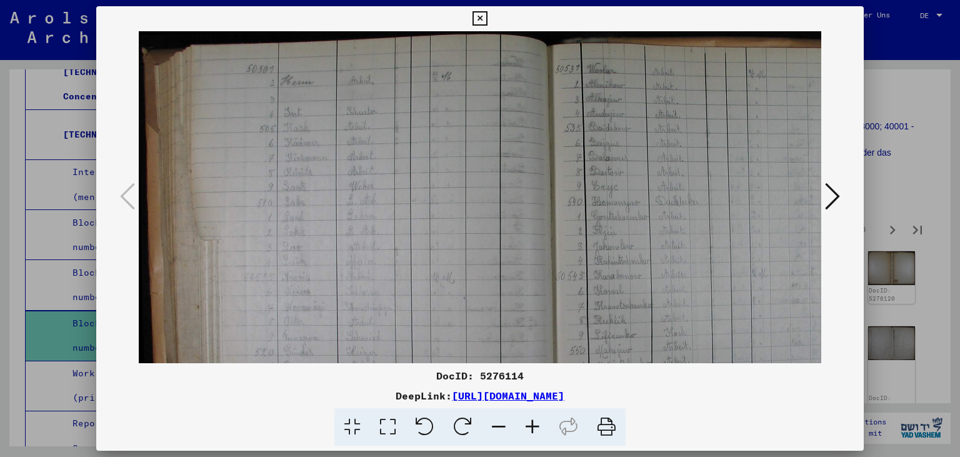
click at [531, 424] on icon at bounding box center [532, 427] width 34 height 38
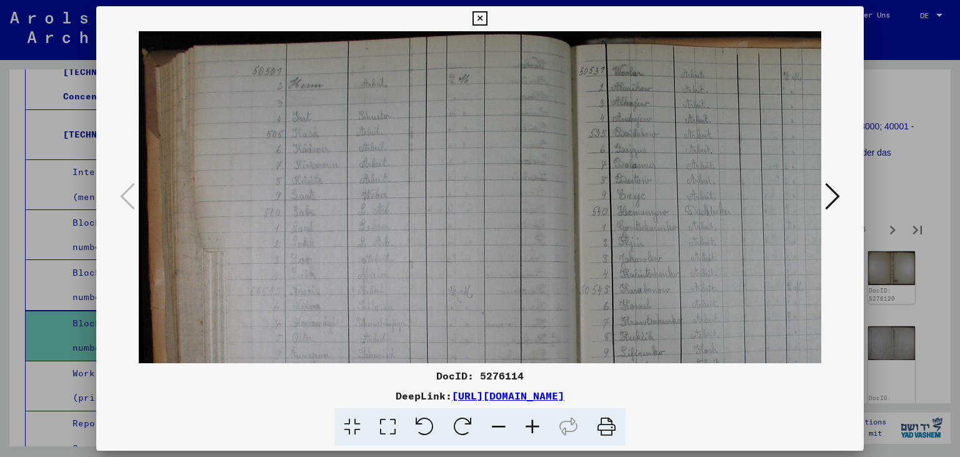
click at [531, 424] on icon at bounding box center [532, 427] width 34 height 38
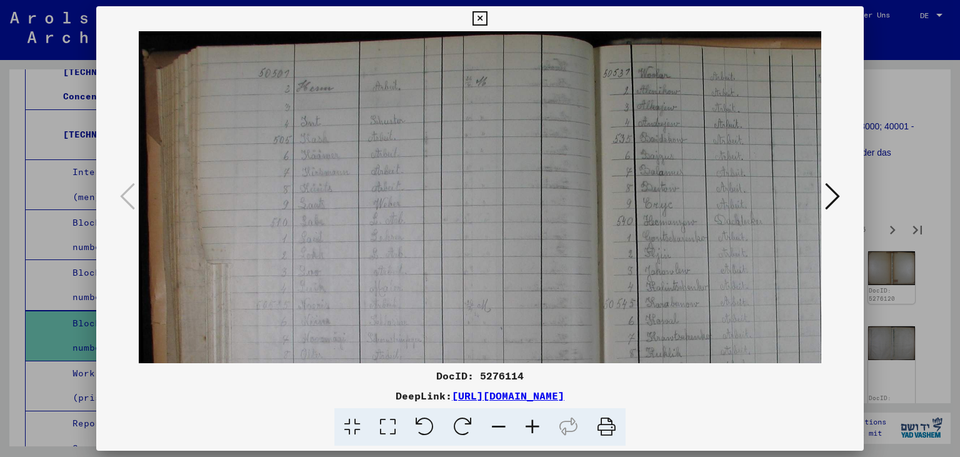
click at [531, 424] on icon at bounding box center [532, 427] width 34 height 38
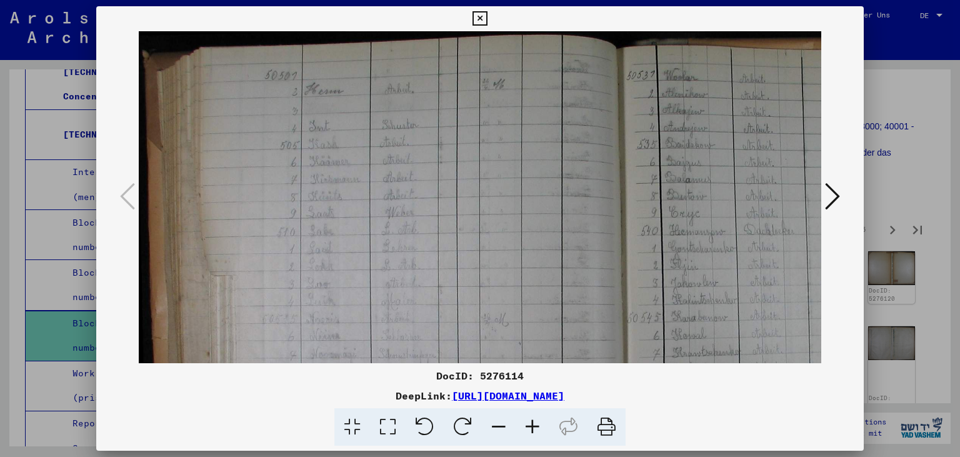
click at [531, 424] on icon at bounding box center [532, 427] width 34 height 38
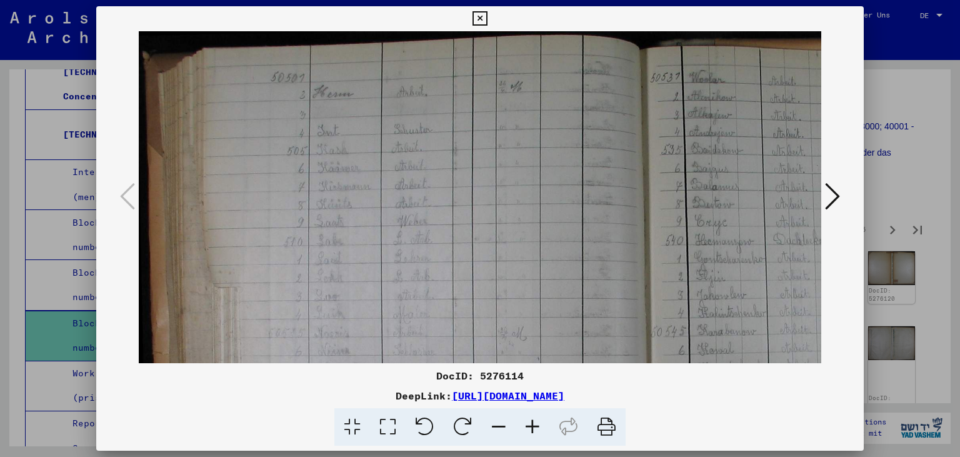
click at [531, 424] on icon at bounding box center [532, 427] width 34 height 38
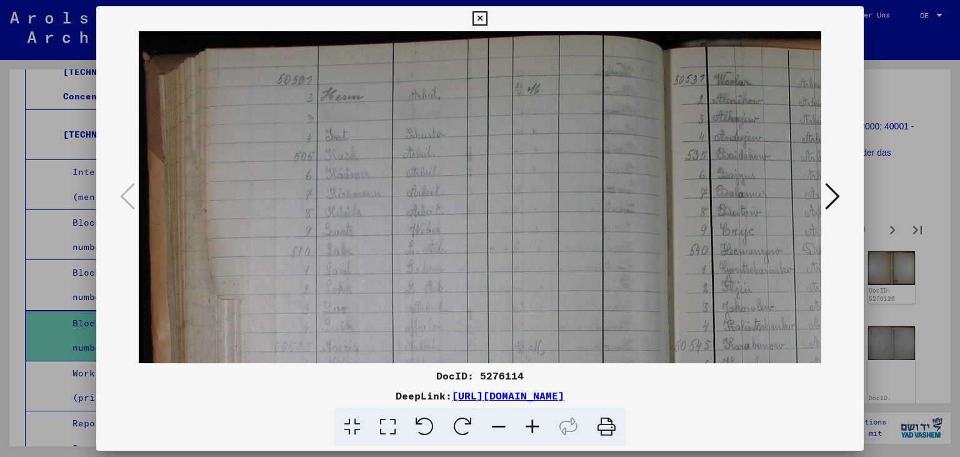
click at [531, 424] on icon at bounding box center [532, 427] width 34 height 38
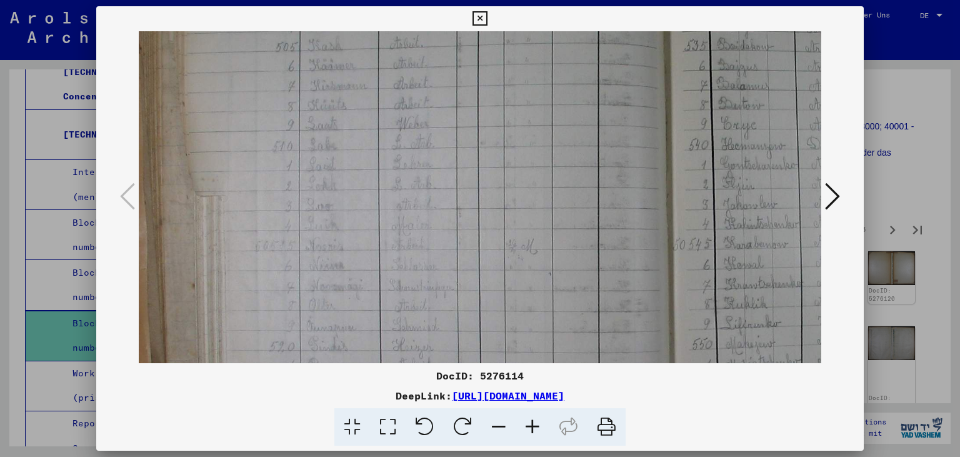
drag, startPoint x: 487, startPoint y: 309, endPoint x: 456, endPoint y: 194, distance: 119.0
click at [464, 189] on img at bounding box center [659, 285] width 1090 height 738
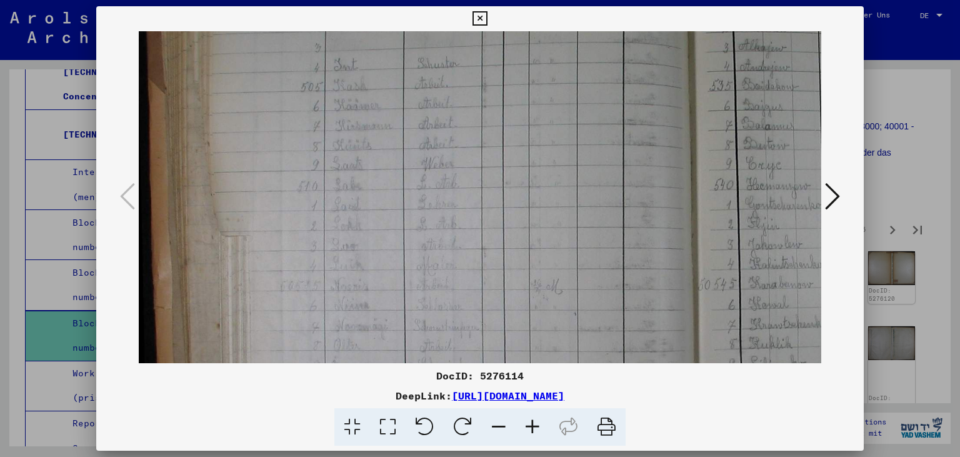
scroll to position [56, 0]
drag, startPoint x: 396, startPoint y: 274, endPoint x: 472, endPoint y: 335, distance: 97.7
click at [472, 335] on img at bounding box center [684, 344] width 1090 height 738
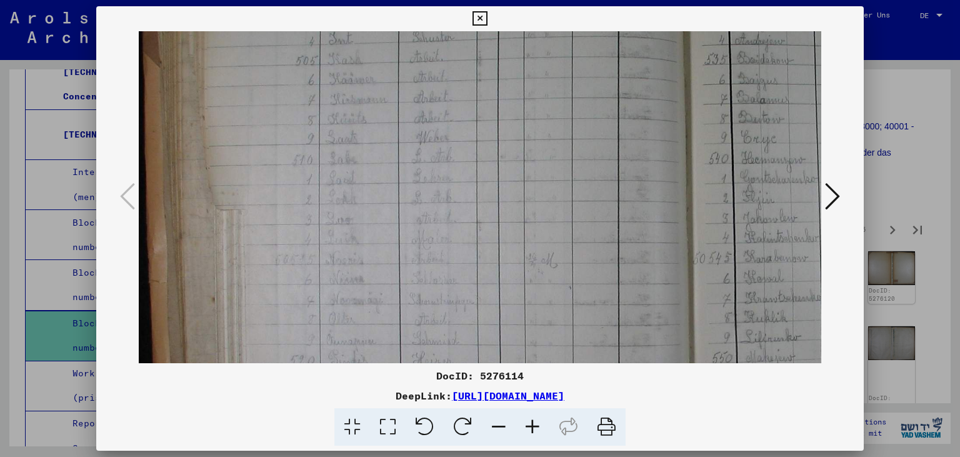
click at [452, 159] on img at bounding box center [679, 299] width 1090 height 738
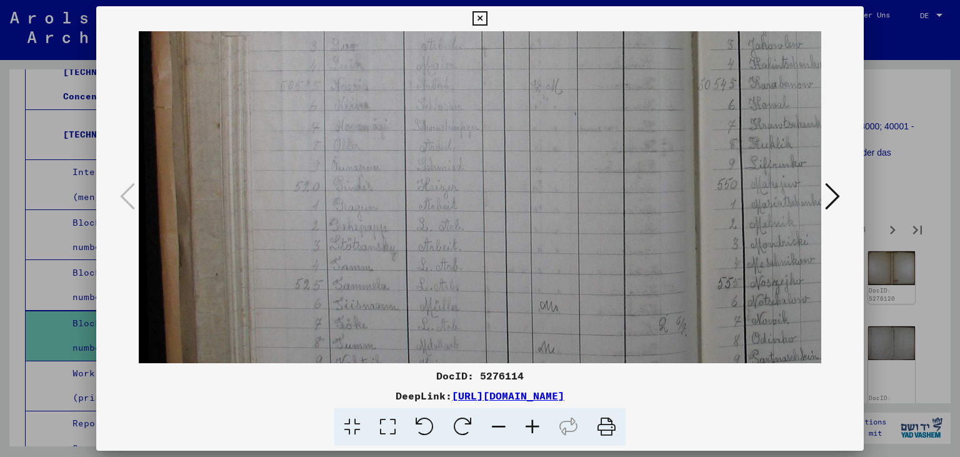
drag, startPoint x: 452, startPoint y: 337, endPoint x: 474, endPoint y: 166, distance: 172.5
click at [474, 166] on img at bounding box center [684, 125] width 1090 height 738
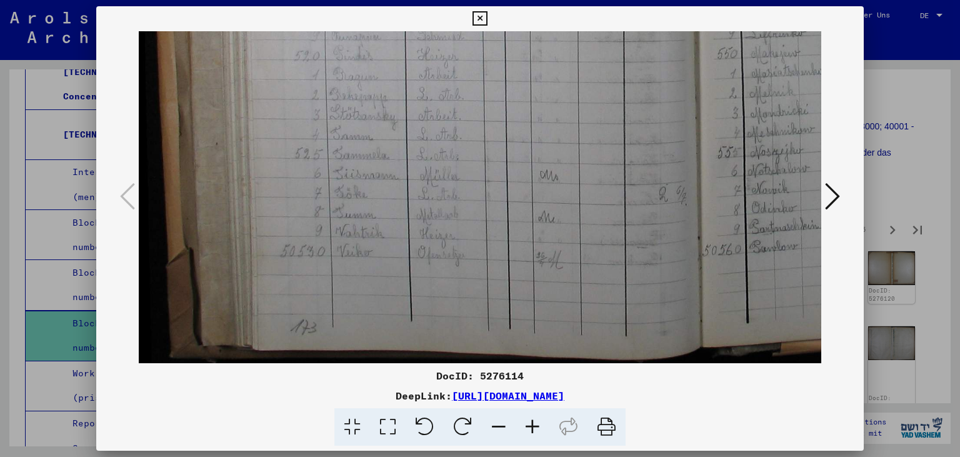
drag, startPoint x: 454, startPoint y: 326, endPoint x: 475, endPoint y: 195, distance: 132.4
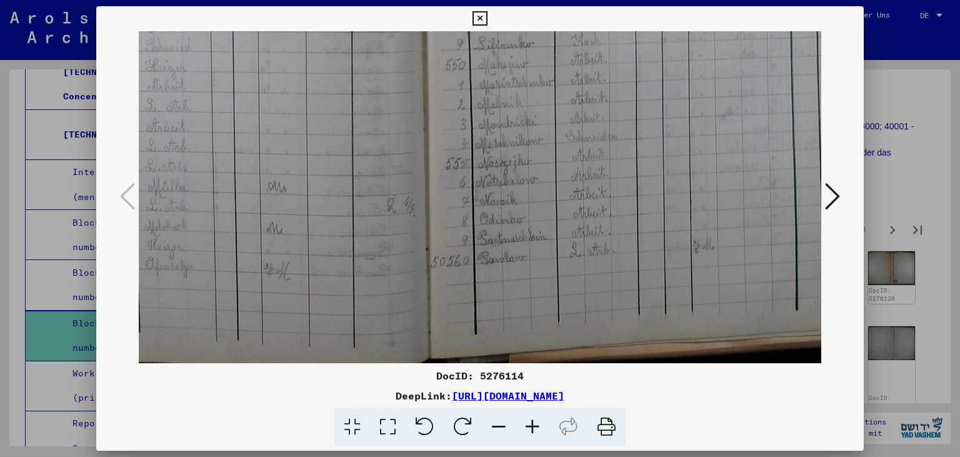
drag, startPoint x: 604, startPoint y: 224, endPoint x: 332, endPoint y: 236, distance: 271.4
click at [332, 236] on img at bounding box center [412, 6] width 1090 height 738
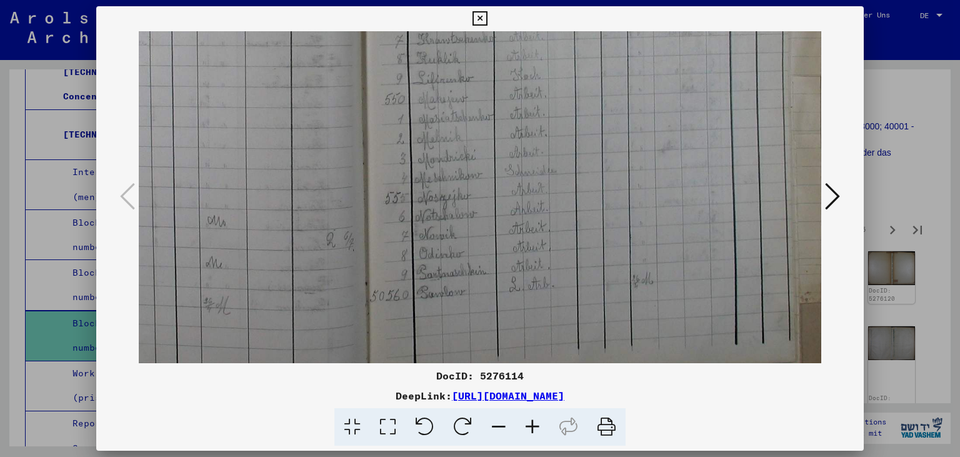
scroll to position [353, 332]
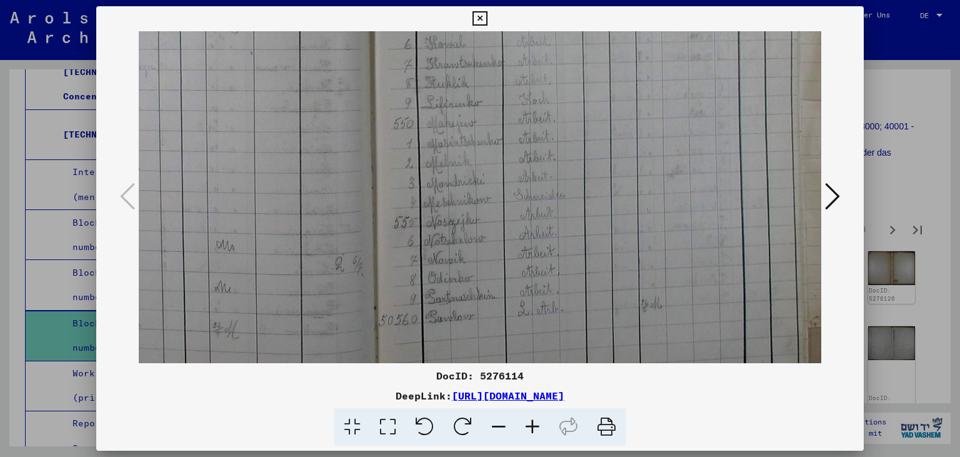
drag, startPoint x: 590, startPoint y: 241, endPoint x: 532, endPoint y: 295, distance: 79.1
click at [539, 298] on img at bounding box center [360, 65] width 1090 height 738
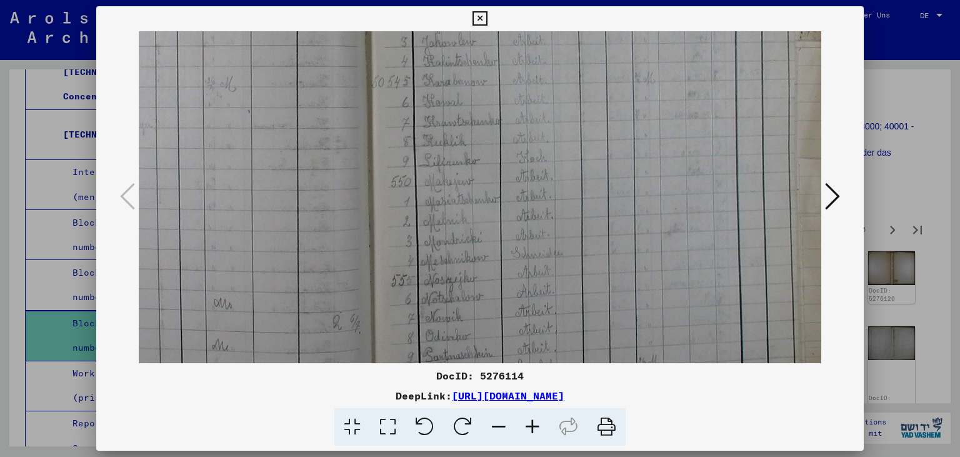
scroll to position [186, 311]
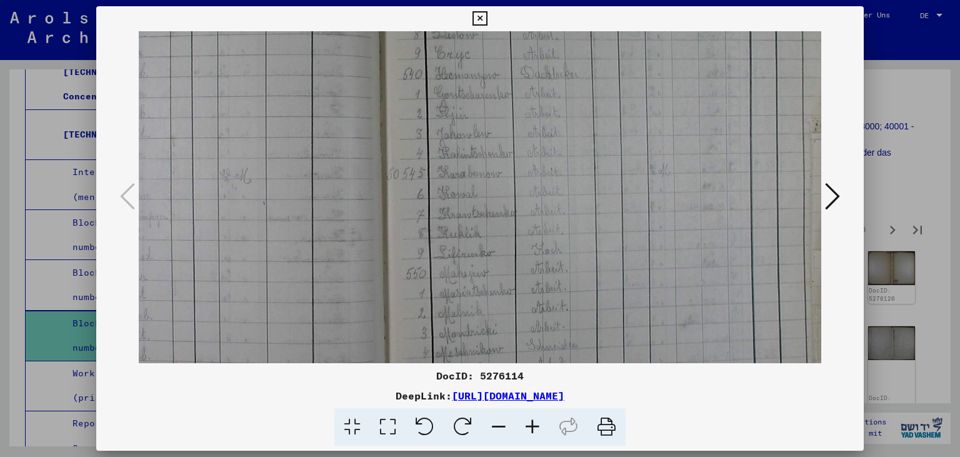
drag, startPoint x: 519, startPoint y: 151, endPoint x: 531, endPoint y: 300, distance: 149.2
click at [531, 300] on img at bounding box center [373, 215] width 1090 height 738
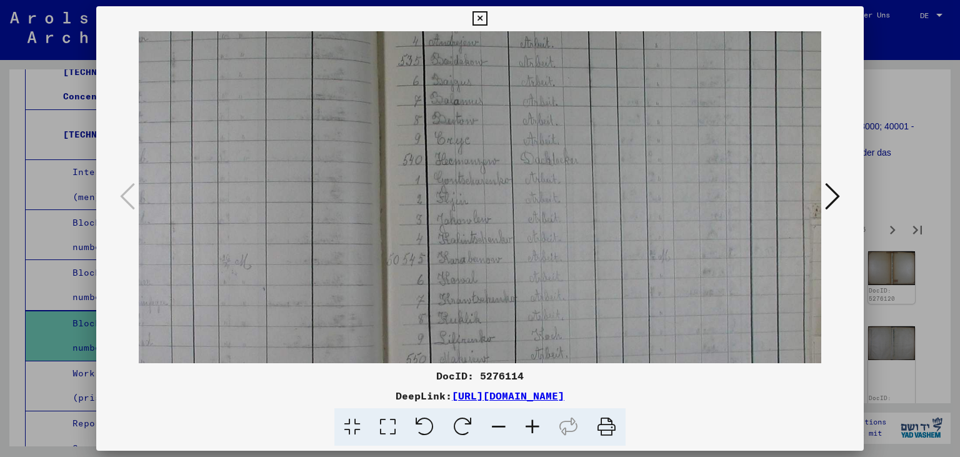
drag, startPoint x: 520, startPoint y: 185, endPoint x: 521, endPoint y: 262, distance: 76.8
click at [521, 262] on img at bounding box center [373, 300] width 1090 height 738
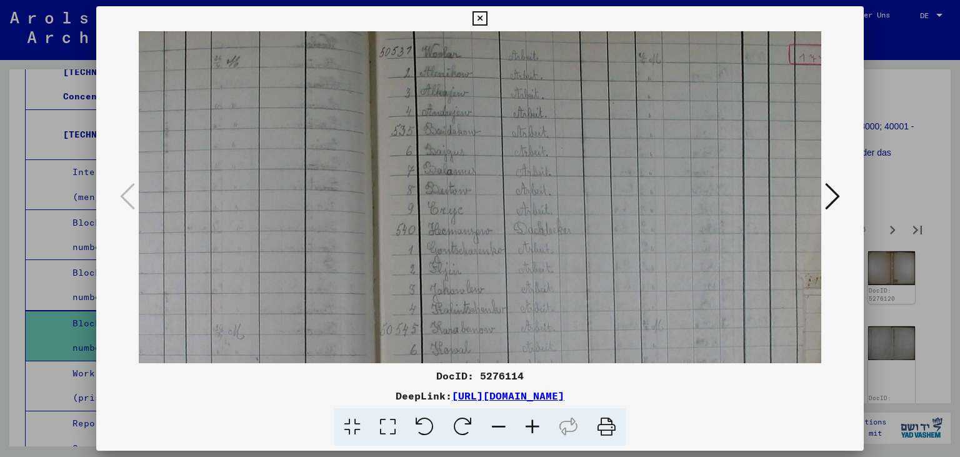
scroll to position [0, 306]
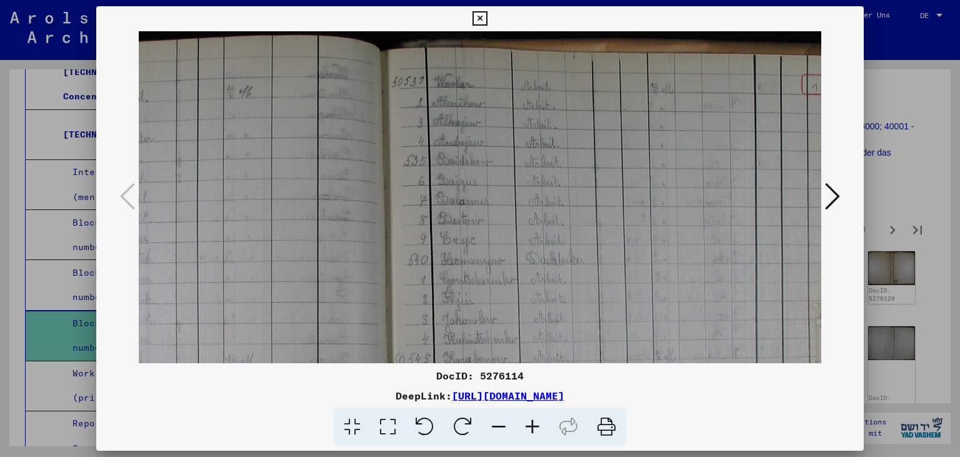
drag, startPoint x: 513, startPoint y: 277, endPoint x: 516, endPoint y: 290, distance: 12.9
click at [516, 290] on img at bounding box center [378, 400] width 1090 height 738
click at [677, 249] on img at bounding box center [378, 400] width 1090 height 738
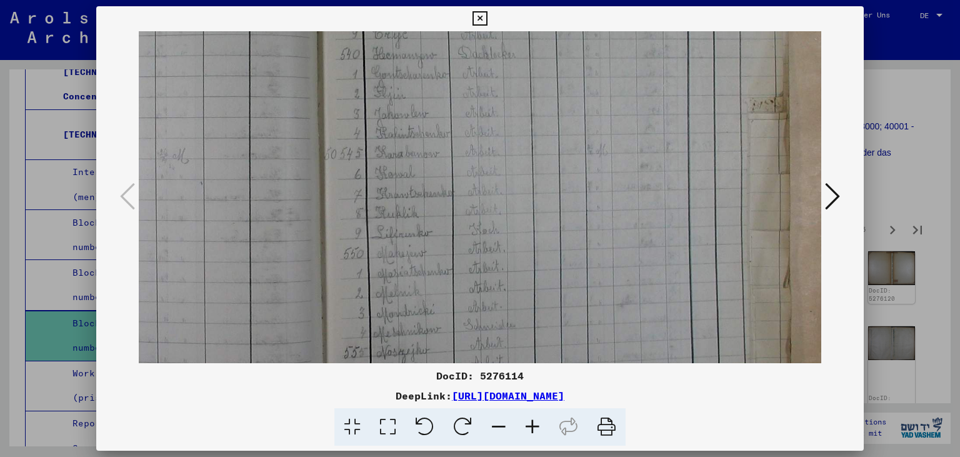
drag, startPoint x: 668, startPoint y: 297, endPoint x: 600, endPoint y: 87, distance: 221.5
click at [600, 85] on img at bounding box center [309, 193] width 1090 height 738
drag, startPoint x: 579, startPoint y: 249, endPoint x: 599, endPoint y: 139, distance: 111.8
click at [620, 100] on img at bounding box center [309, 188] width 1090 height 738
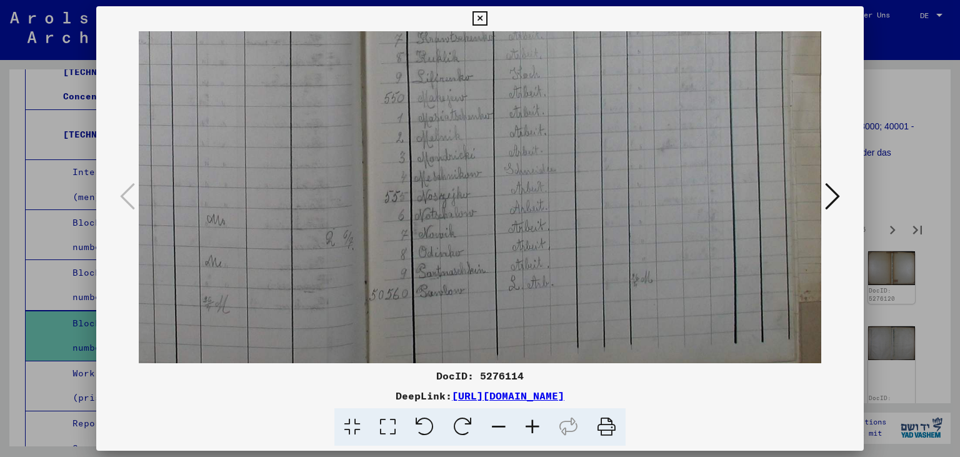
drag, startPoint x: 555, startPoint y: 244, endPoint x: 574, endPoint y: 182, distance: 65.1
click at [574, 182] on img at bounding box center [351, 39] width 1090 height 738
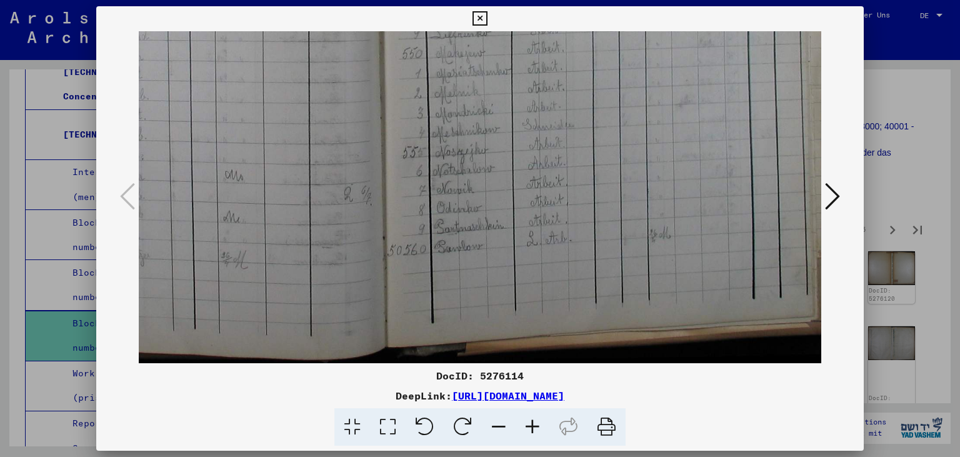
scroll to position [405, 310]
drag, startPoint x: 540, startPoint y: 254, endPoint x: 545, endPoint y: 211, distance: 43.5
click at [834, 192] on icon at bounding box center [832, 196] width 15 height 30
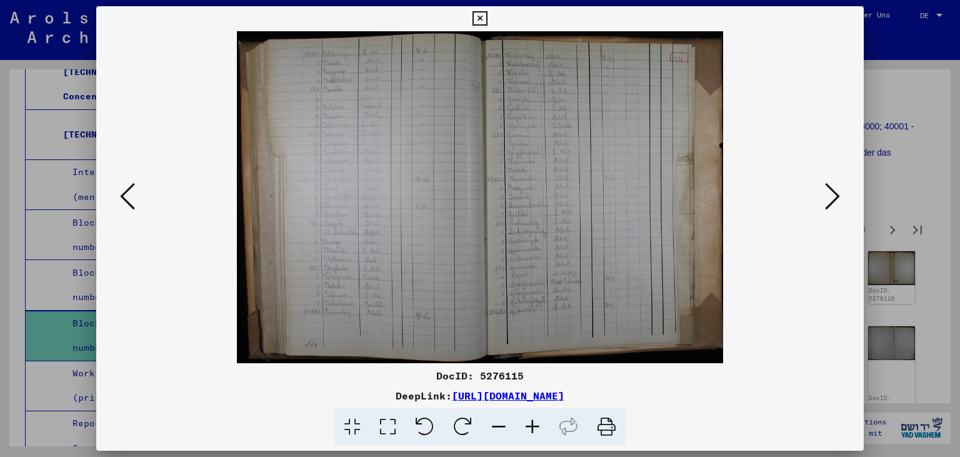
click at [535, 429] on icon at bounding box center [532, 427] width 34 height 38
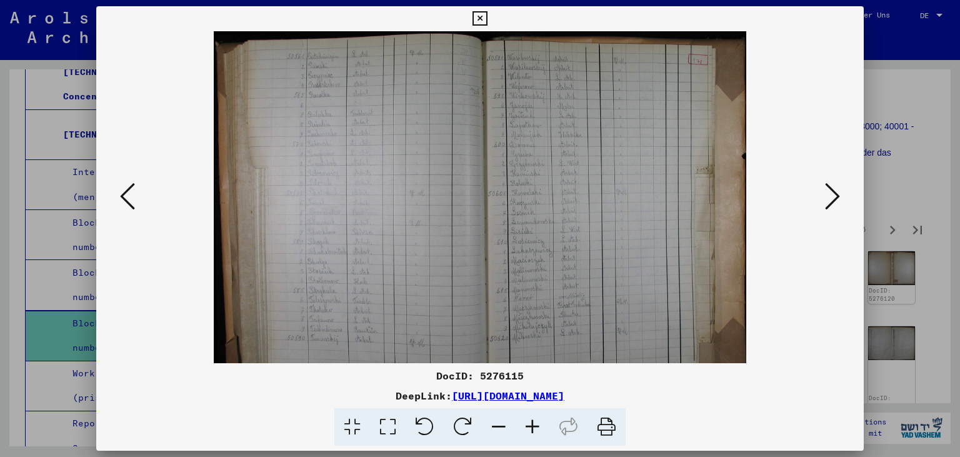
click at [535, 429] on icon at bounding box center [532, 427] width 34 height 38
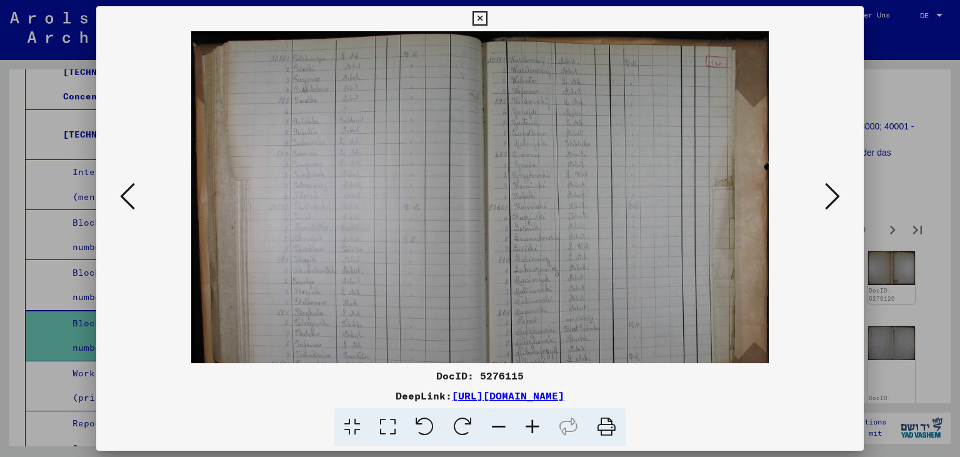
click at [535, 429] on icon at bounding box center [532, 427] width 34 height 38
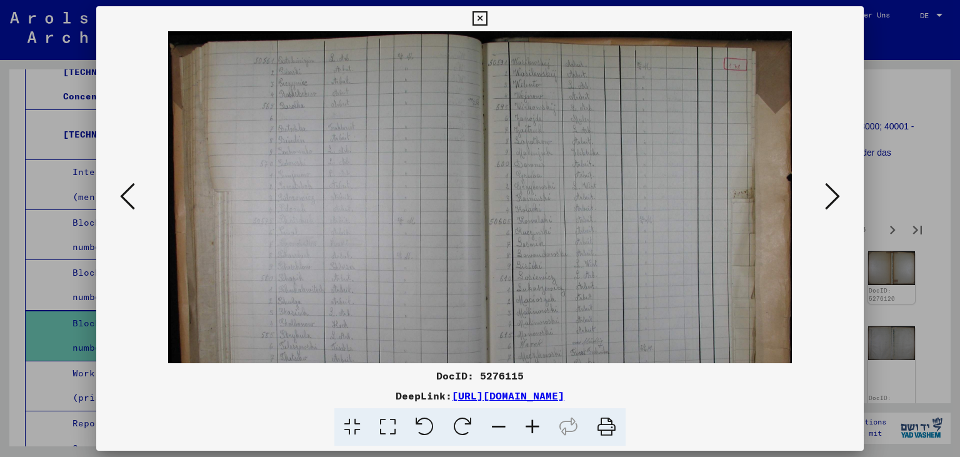
click at [535, 429] on icon at bounding box center [532, 427] width 34 height 38
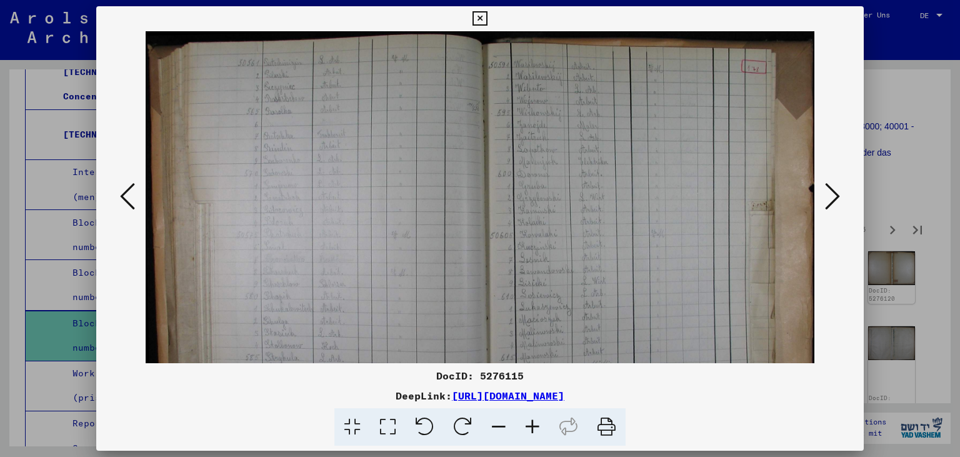
click at [535, 429] on icon at bounding box center [532, 427] width 34 height 38
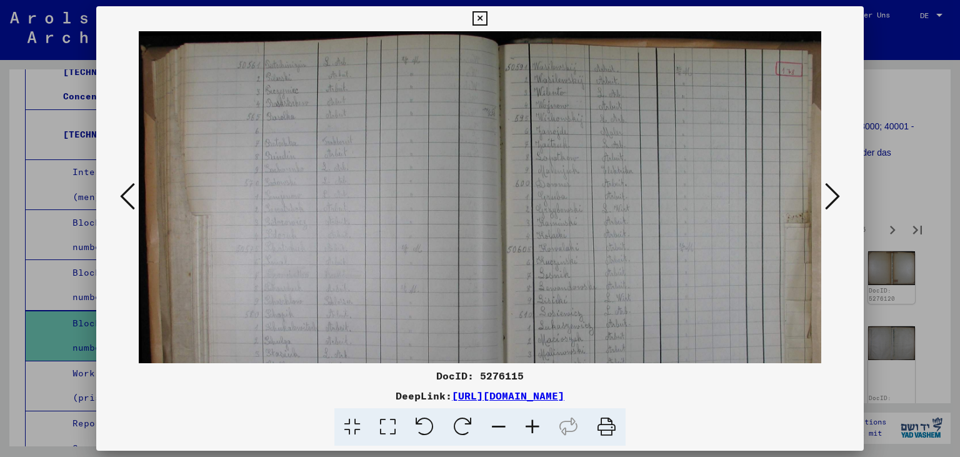
click at [535, 429] on icon at bounding box center [532, 427] width 34 height 38
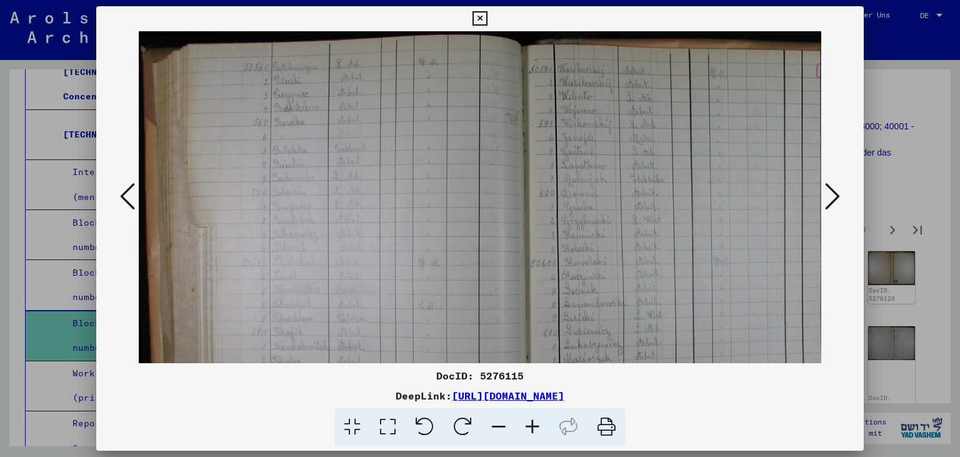
click at [535, 429] on icon at bounding box center [532, 427] width 34 height 38
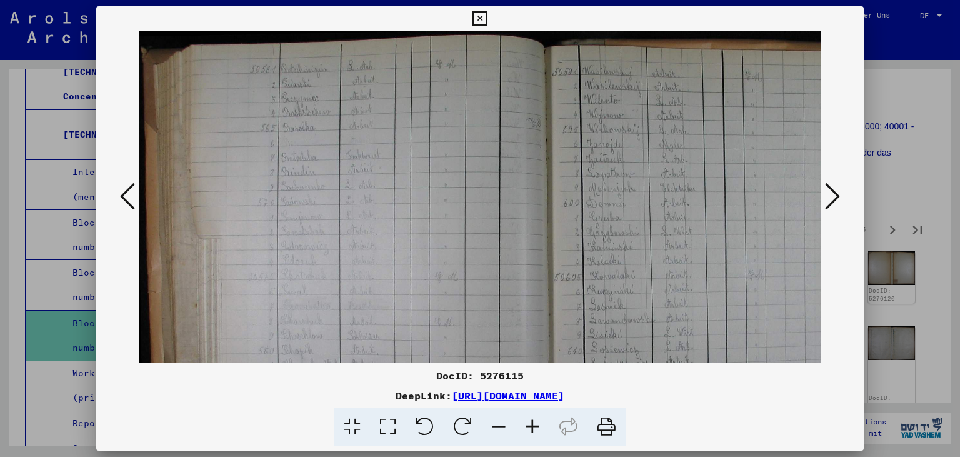
click at [535, 429] on icon at bounding box center [532, 427] width 34 height 38
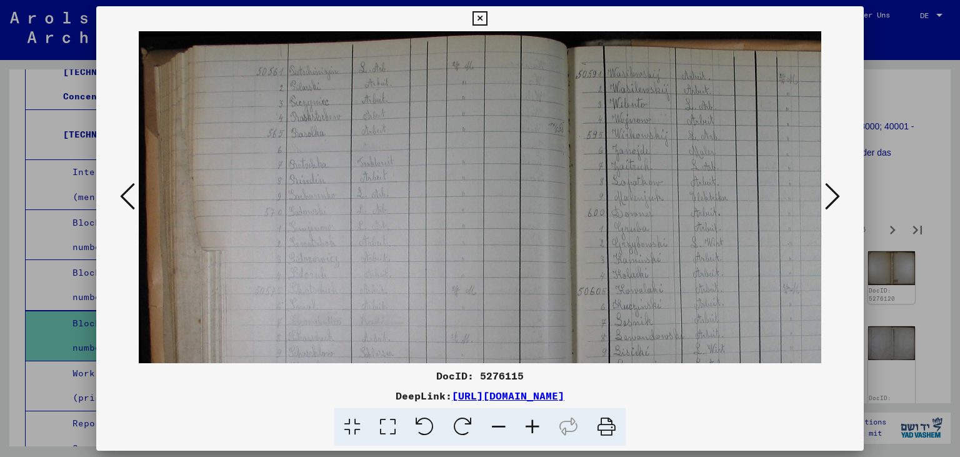
click at [535, 429] on icon at bounding box center [532, 427] width 34 height 38
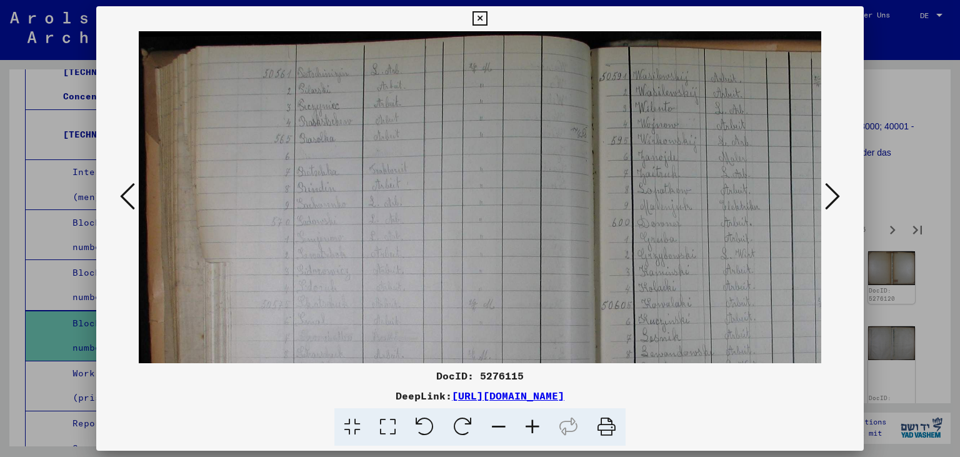
scroll to position [220, 40]
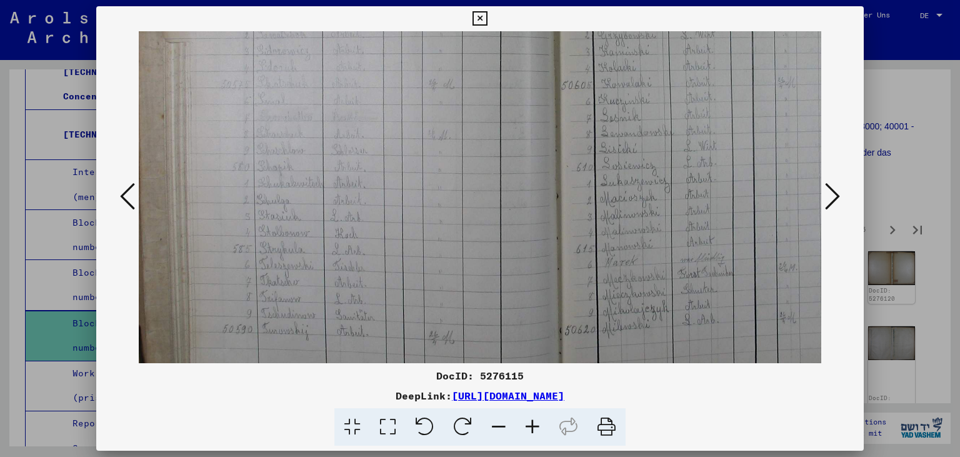
drag, startPoint x: 489, startPoint y: 316, endPoint x: 464, endPoint y: 97, distance: 220.7
click at [464, 97] on img at bounding box center [548, 117] width 898 height 613
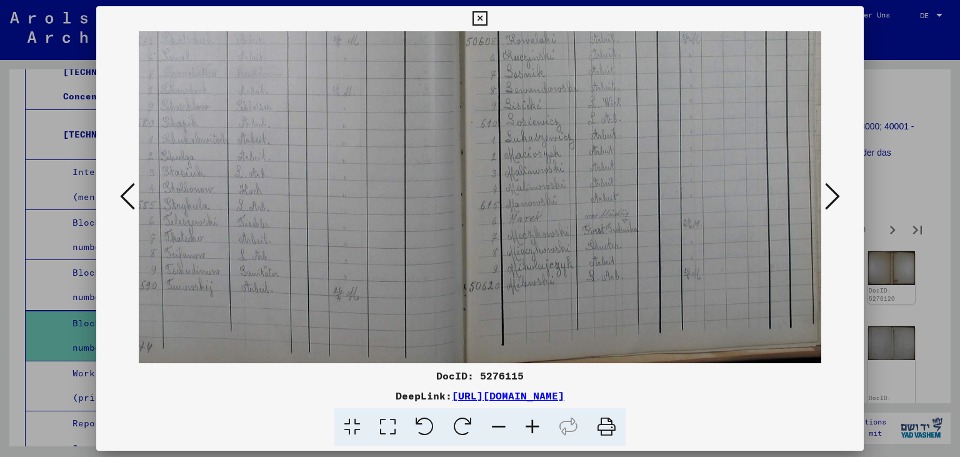
scroll to position [263, 162]
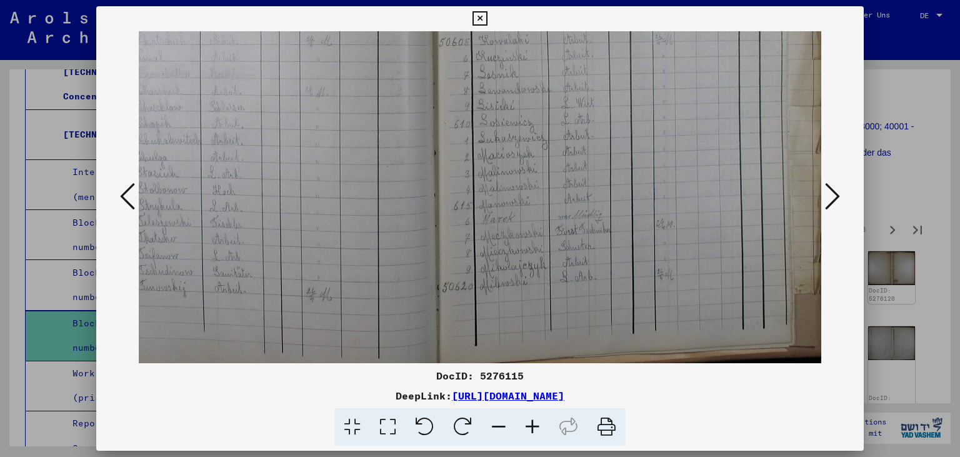
drag, startPoint x: 434, startPoint y: 254, endPoint x: 312, endPoint y: 212, distance: 129.0
click at [312, 212] on img at bounding box center [425, 74] width 898 height 613
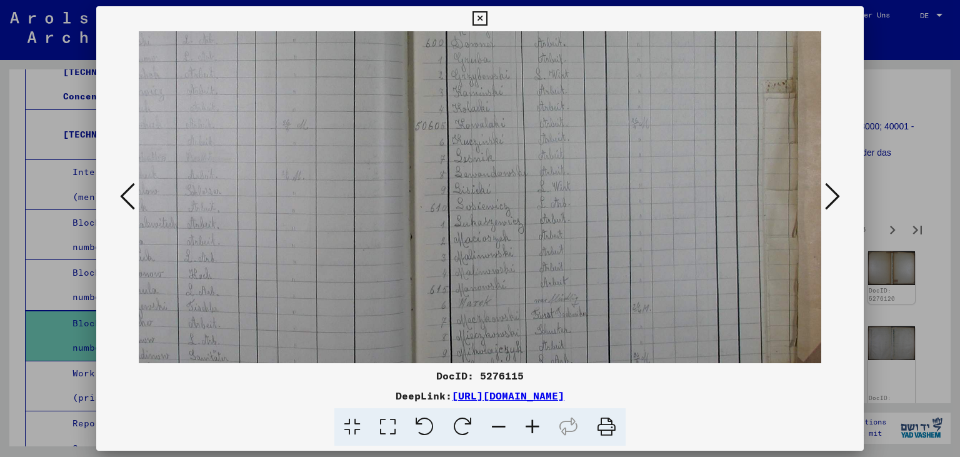
scroll to position [179, 186]
drag, startPoint x: 617, startPoint y: 198, endPoint x: 594, endPoint y: 282, distance: 87.6
click at [594, 282] on img at bounding box center [402, 159] width 898 height 613
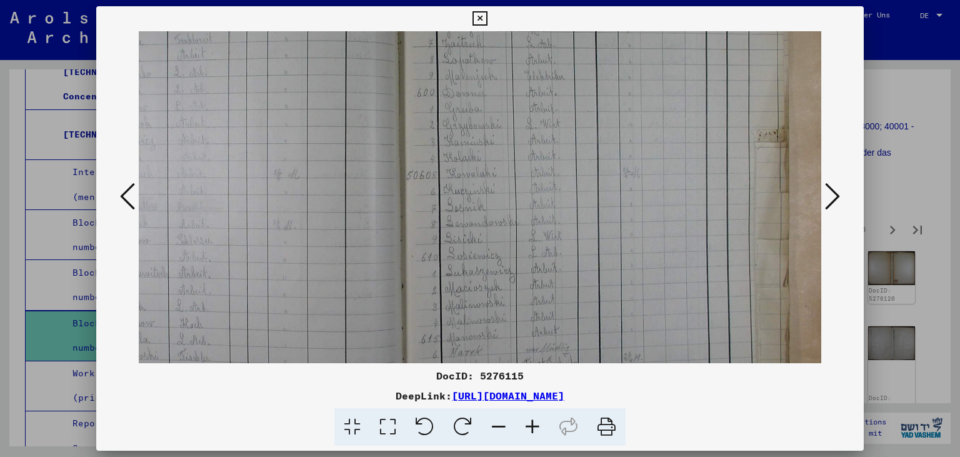
drag, startPoint x: 587, startPoint y: 207, endPoint x: 579, endPoint y: 256, distance: 49.4
click at [579, 256] on img at bounding box center [393, 207] width 898 height 613
click at [487, 17] on icon at bounding box center [479, 18] width 14 height 15
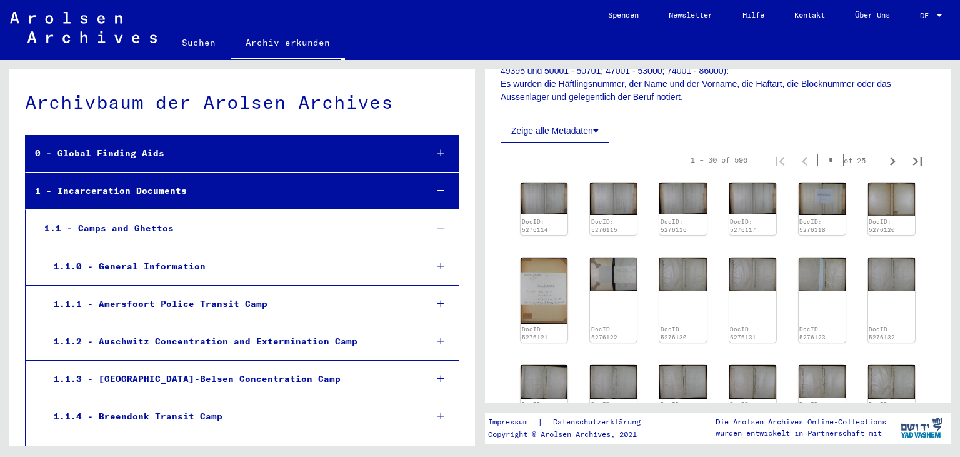
scroll to position [69, 0]
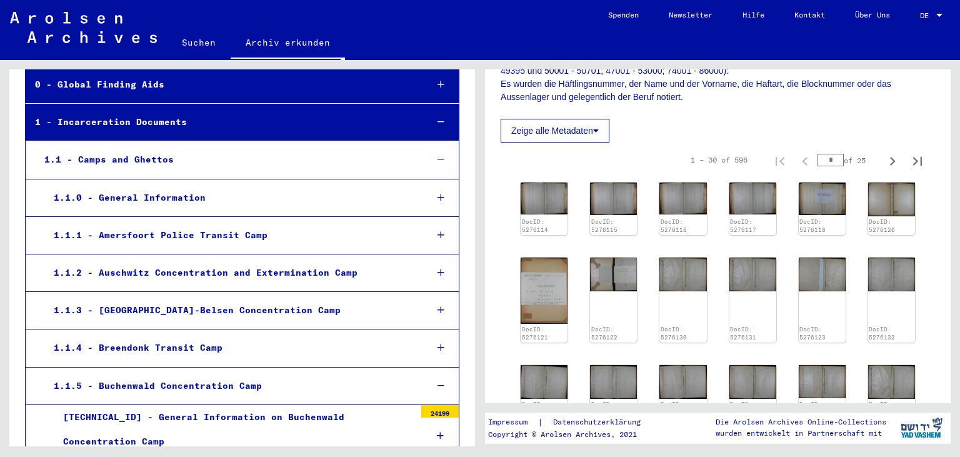
click at [203, 272] on div "1.1.2 - Auschwitz Concentration and Extermination Camp" at bounding box center [230, 273] width 372 height 24
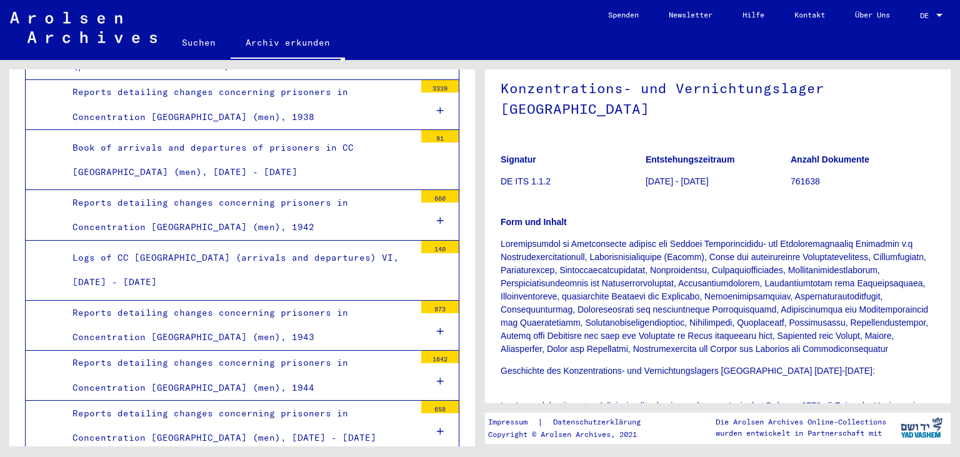
scroll to position [372, 0]
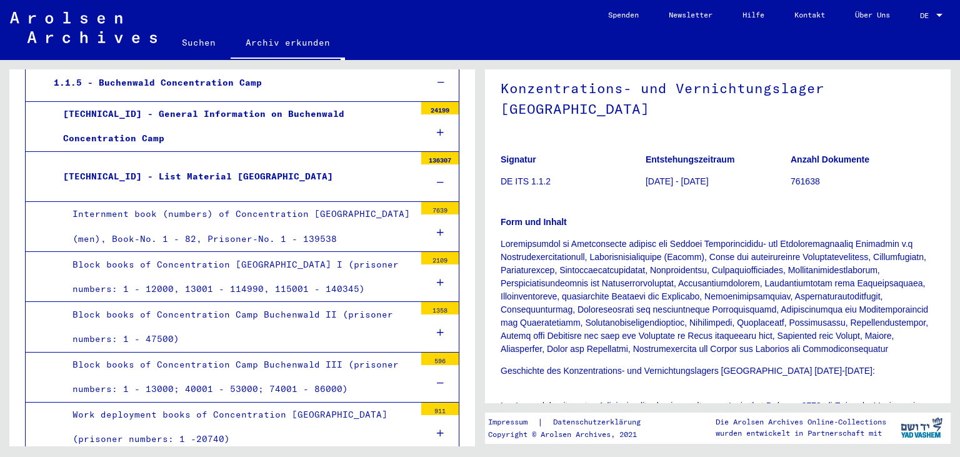
click at [440, 180] on icon at bounding box center [440, 182] width 7 height 9
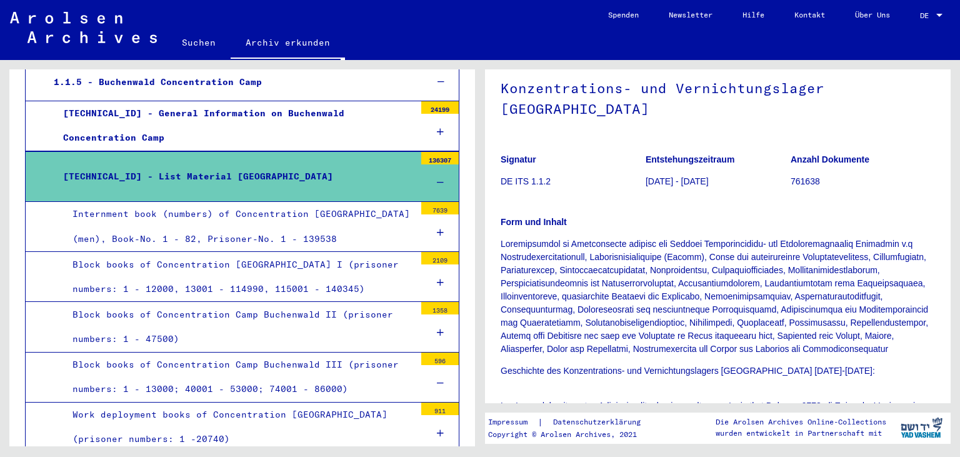
click at [246, 179] on div "[TECHNICAL_ID] - List Material [GEOGRAPHIC_DATA]" at bounding box center [234, 176] width 361 height 24
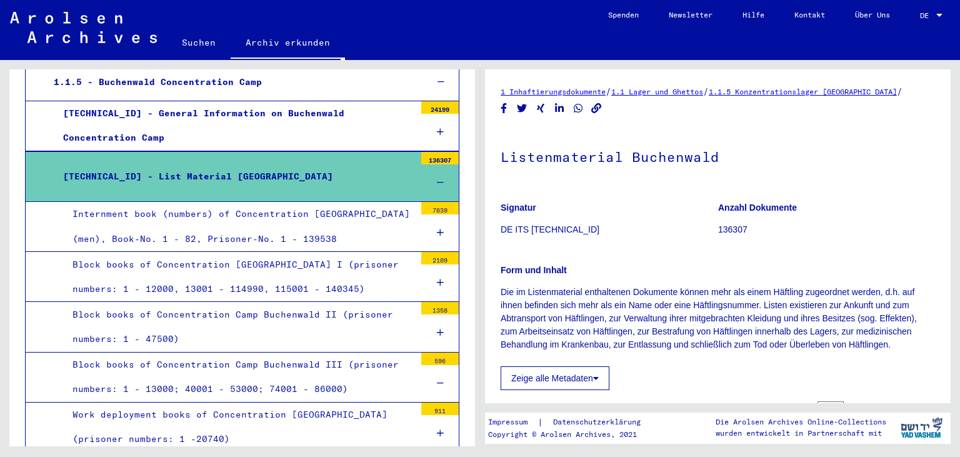
click at [442, 180] on icon at bounding box center [440, 182] width 7 height 9
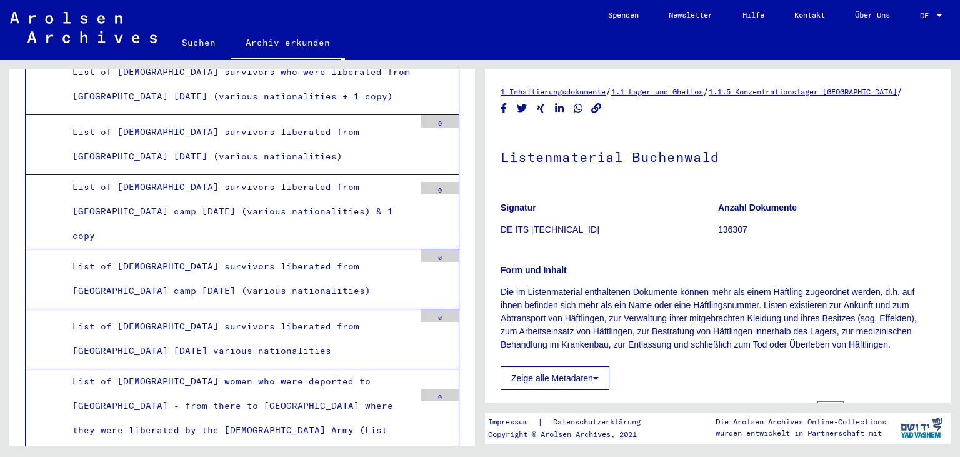
scroll to position [20260, 0]
